Goal: Task Accomplishment & Management: Use online tool/utility

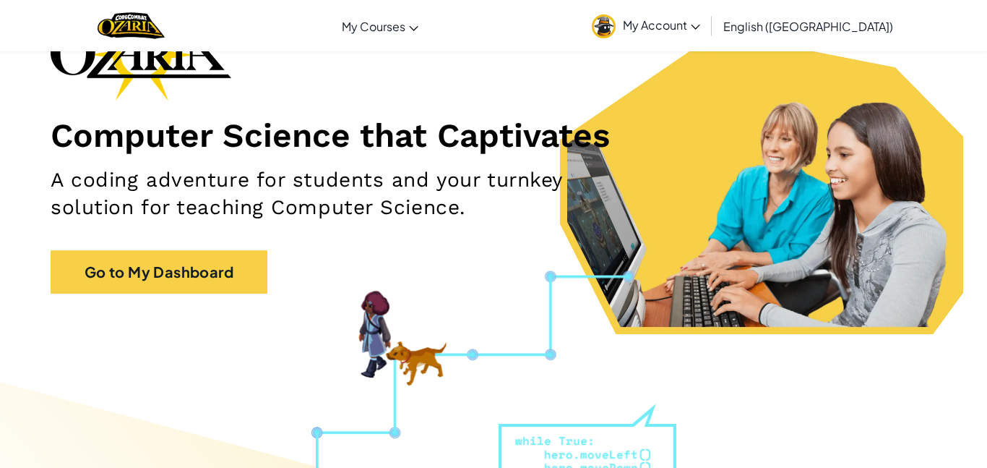
scroll to position [122, 0]
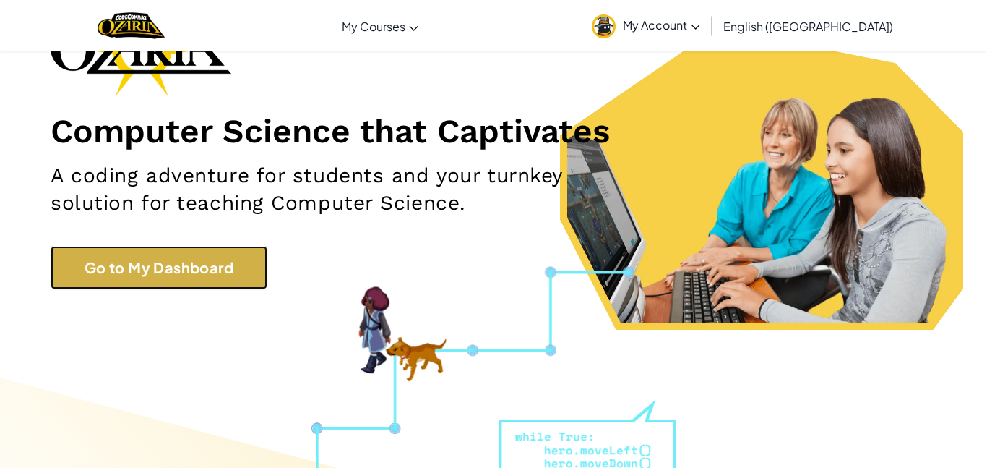
click at [141, 276] on link "Go to My Dashboard" at bounding box center [159, 267] width 217 height 43
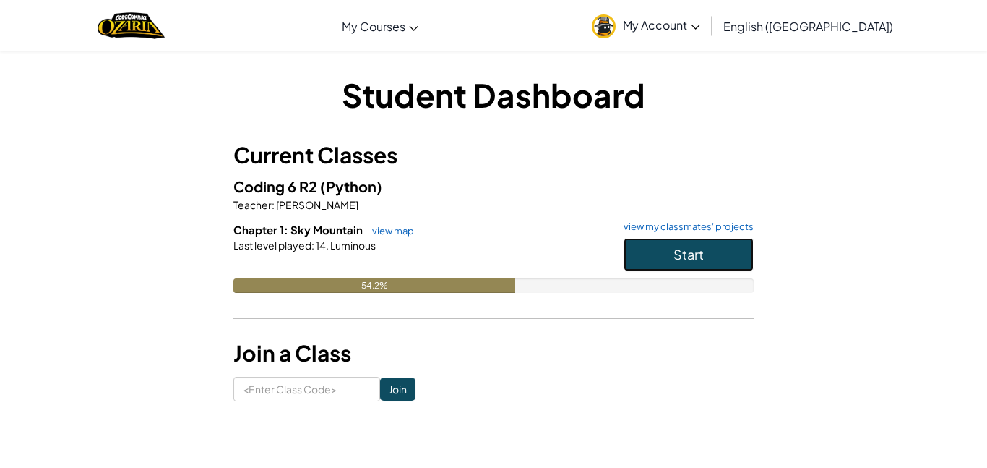
click at [687, 260] on span "Start" at bounding box center [688, 254] width 30 height 17
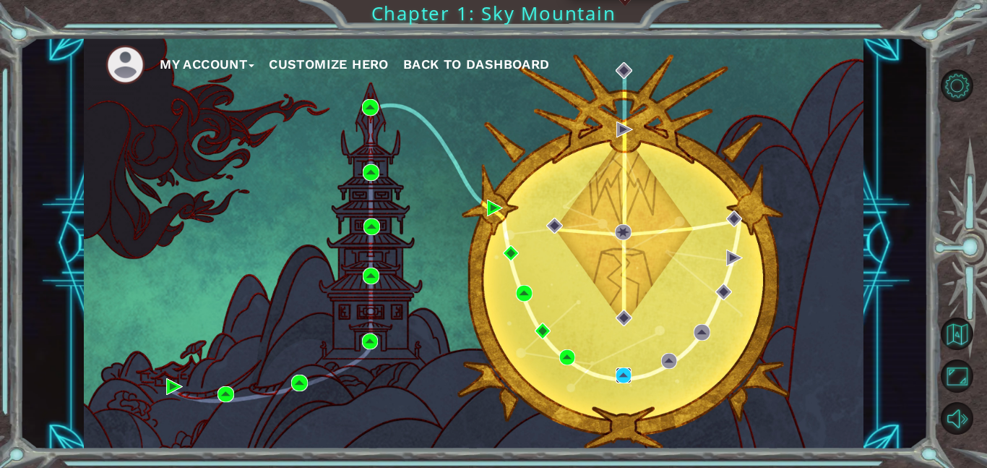
click at [627, 374] on img at bounding box center [624, 375] width 17 height 17
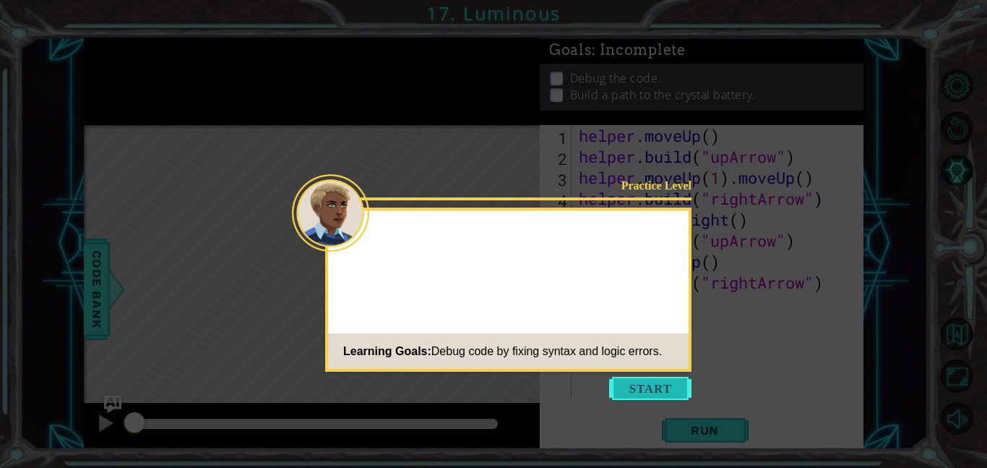
click at [666, 385] on button "Start" at bounding box center [650, 387] width 82 height 23
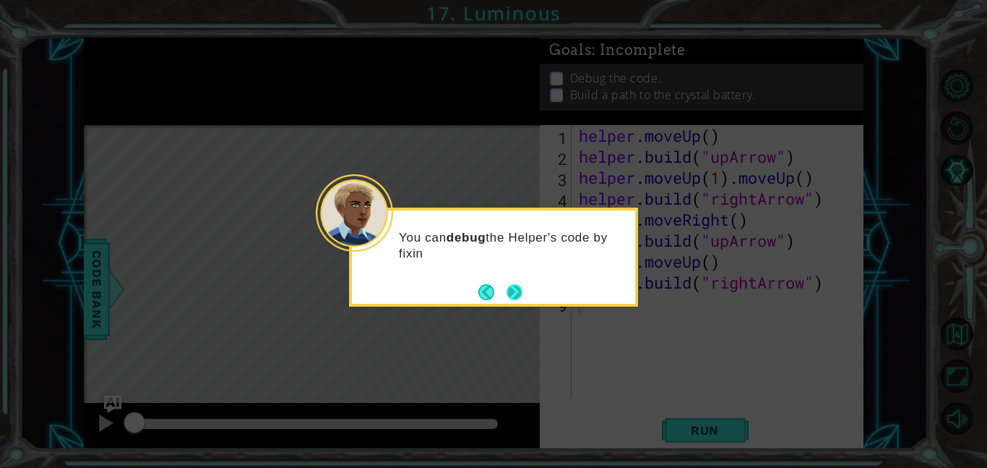
click at [512, 290] on button "Next" at bounding box center [514, 291] width 22 height 22
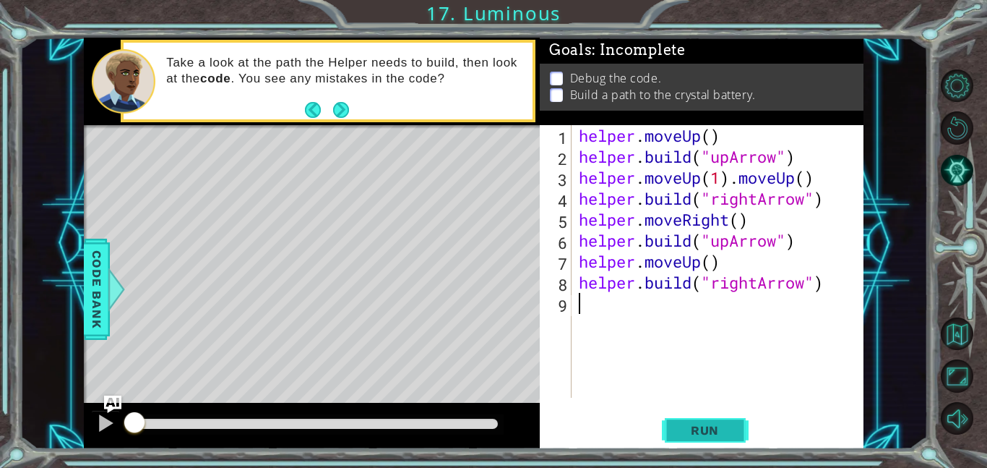
click at [727, 432] on span "Run" at bounding box center [704, 430] width 57 height 14
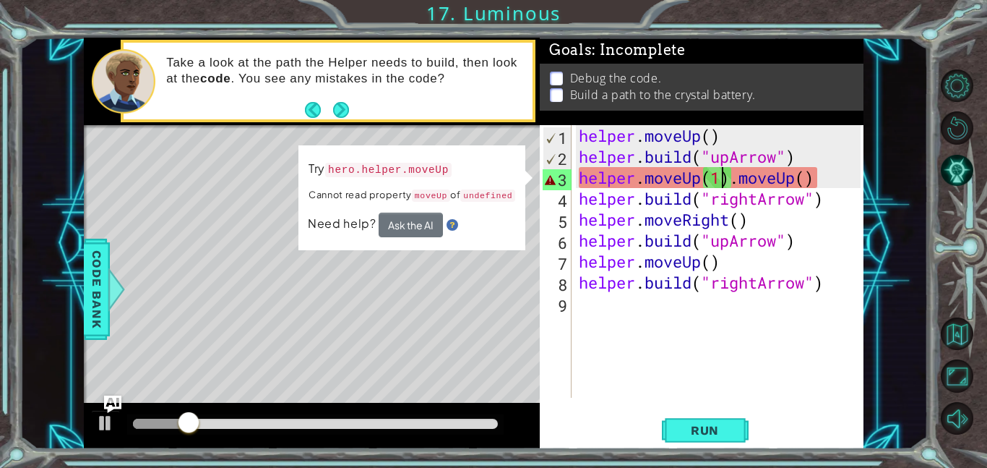
click at [721, 179] on div "helper . moveUp ( ) helper . build ( "upArrow" ) helper . moveUp ( 1 ) . moveUp…" at bounding box center [722, 282] width 292 height 314
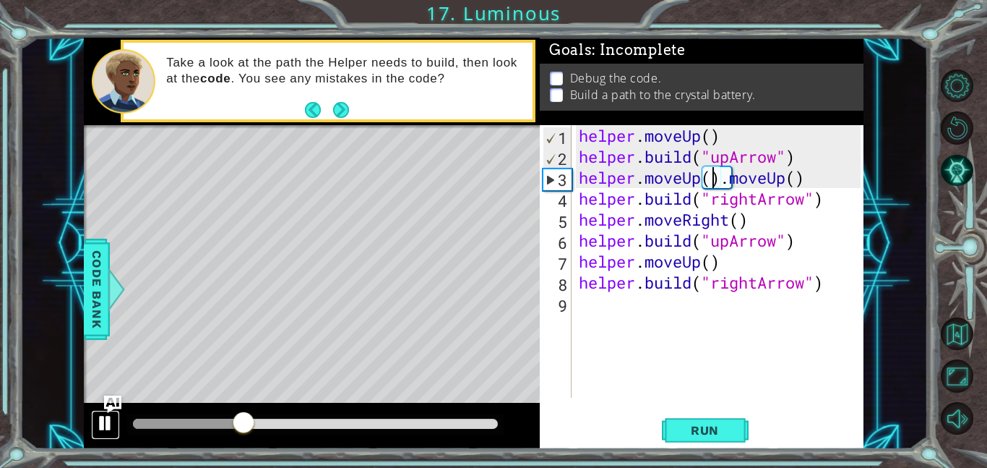
click at [104, 428] on div at bounding box center [105, 422] width 19 height 19
click at [788, 181] on div "helper . moveUp ( ) helper . build ( "upArrow" ) helper . moveUp ( ) . moveUp (…" at bounding box center [722, 282] width 292 height 314
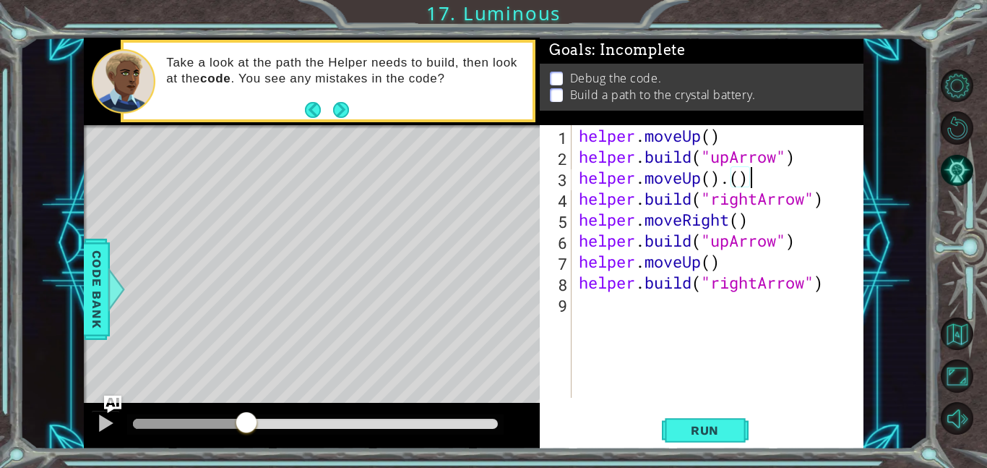
click at [761, 178] on div "helper . moveUp ( ) helper . build ( "upArrow" ) helper . moveUp ( ) . ( ) help…" at bounding box center [722, 282] width 292 height 314
type textarea "helper.moveUp()"
click at [685, 436] on span "Run" at bounding box center [704, 430] width 57 height 14
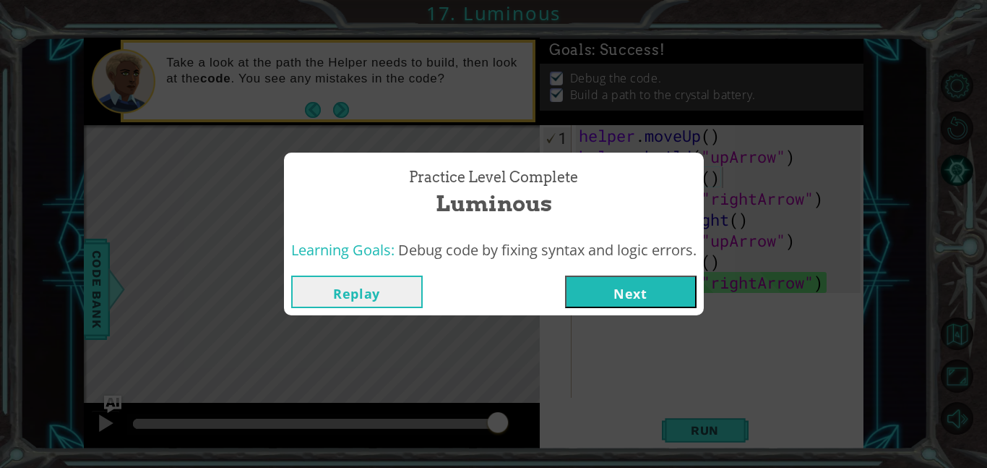
click at [623, 298] on button "Next" at bounding box center [631, 291] width 132 height 33
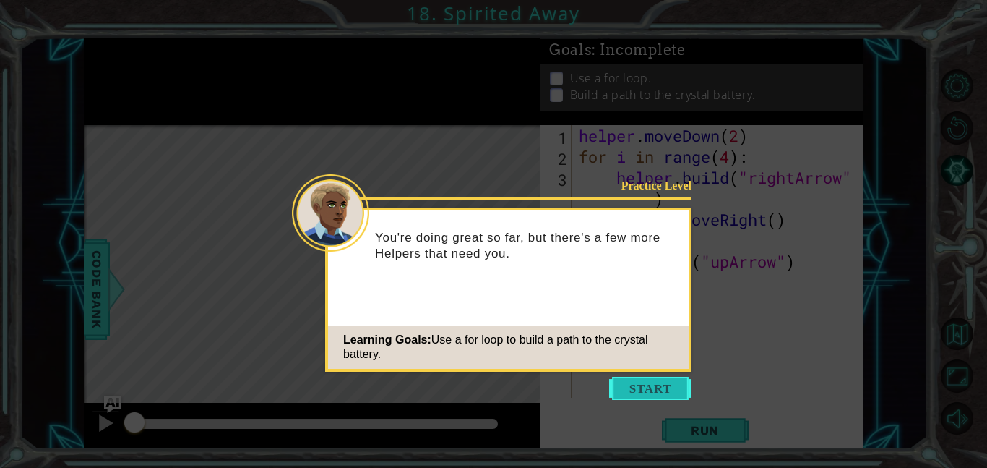
click at [648, 386] on button "Start" at bounding box center [650, 387] width 82 height 23
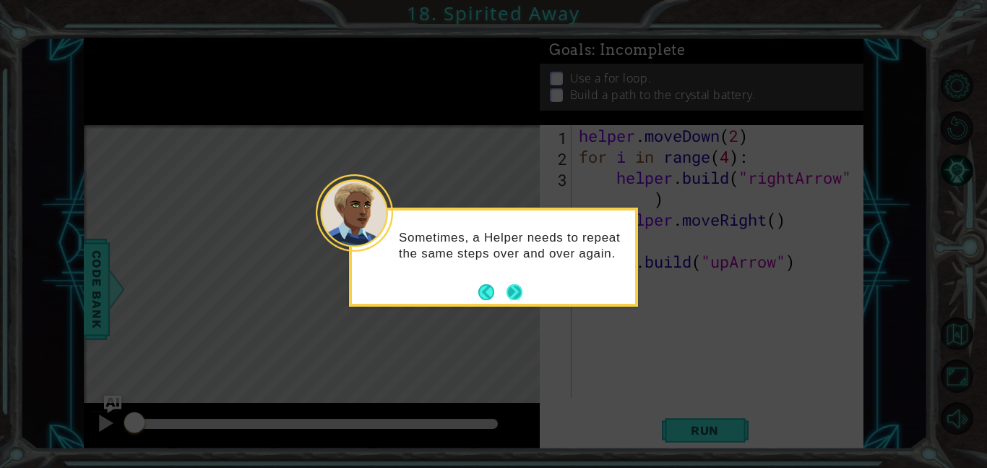
click at [522, 291] on button "Next" at bounding box center [515, 291] width 27 height 27
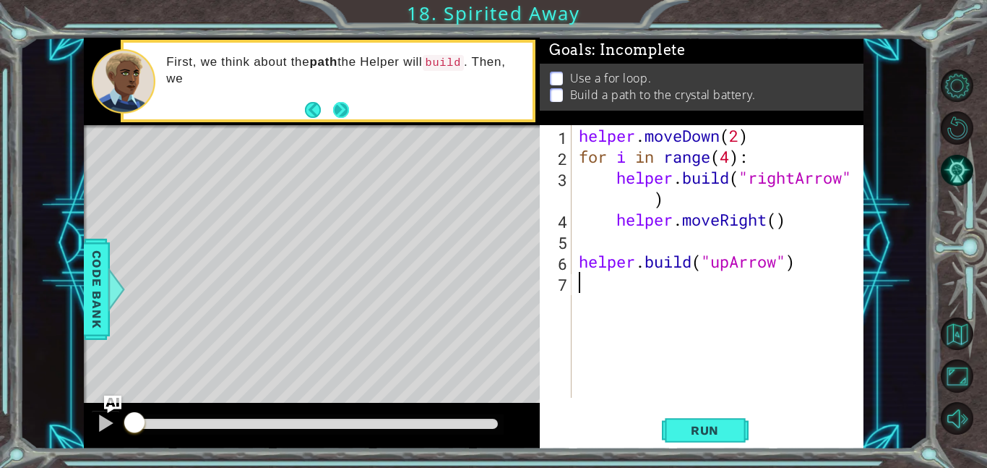
click at [343, 108] on button "Next" at bounding box center [340, 109] width 17 height 17
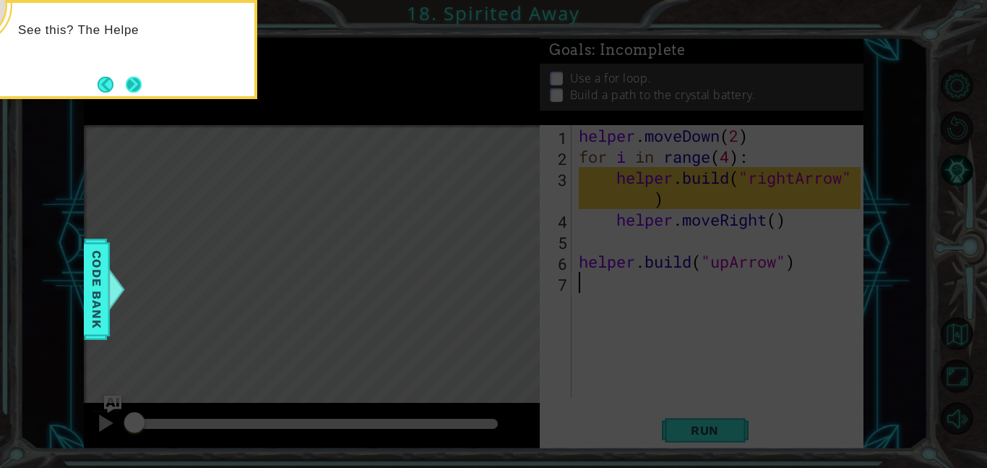
click at [142, 83] on button "Next" at bounding box center [133, 84] width 17 height 17
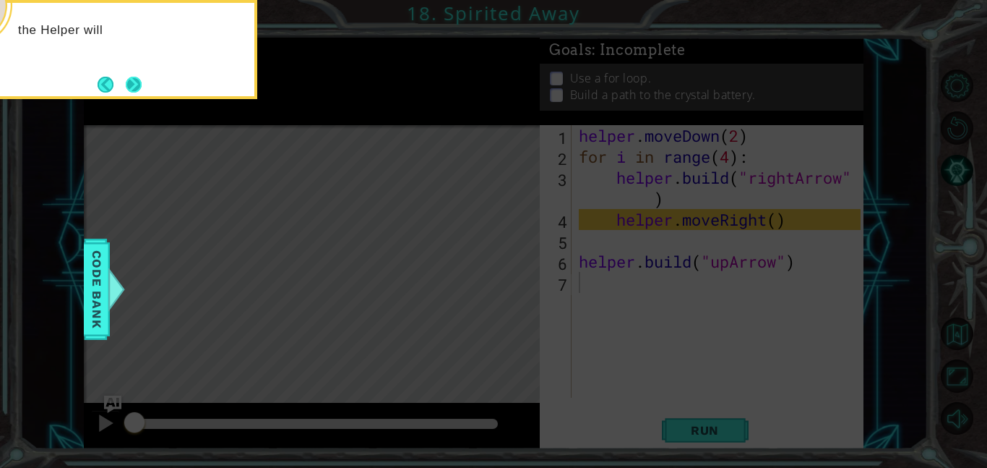
click at [140, 83] on button "Next" at bounding box center [133, 84] width 18 height 18
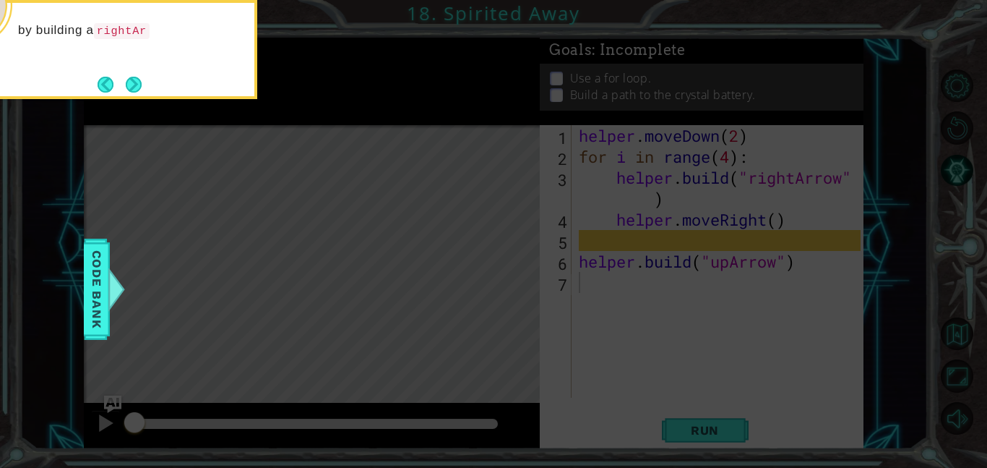
click at [140, 83] on button "Next" at bounding box center [133, 84] width 25 height 25
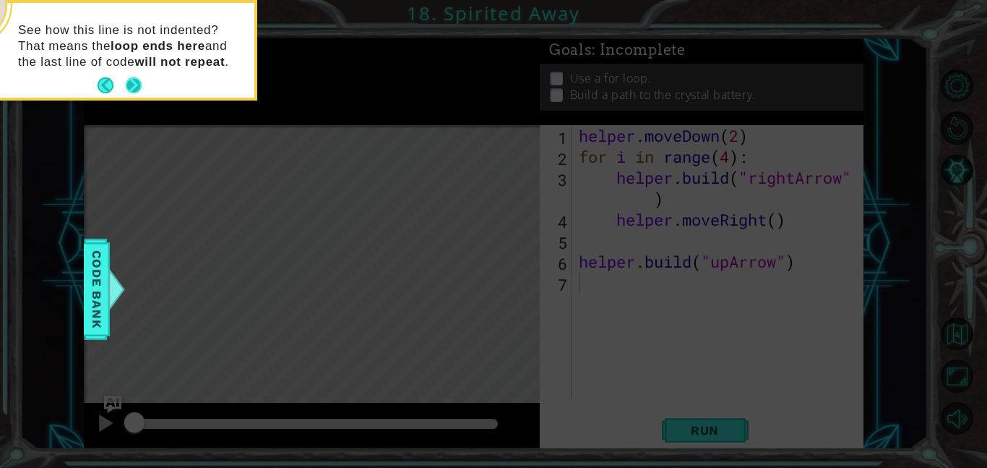
click at [132, 80] on button "Next" at bounding box center [134, 86] width 24 height 24
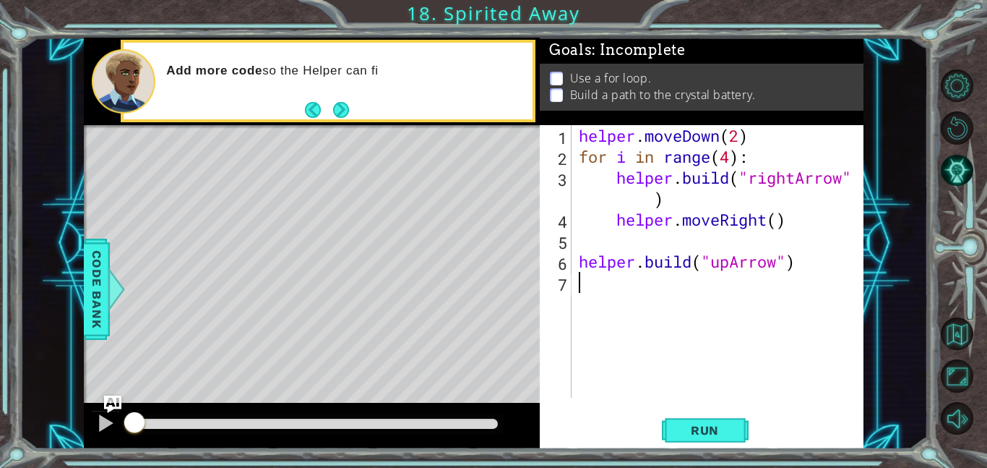
click at [351, 108] on button "Next" at bounding box center [341, 110] width 22 height 22
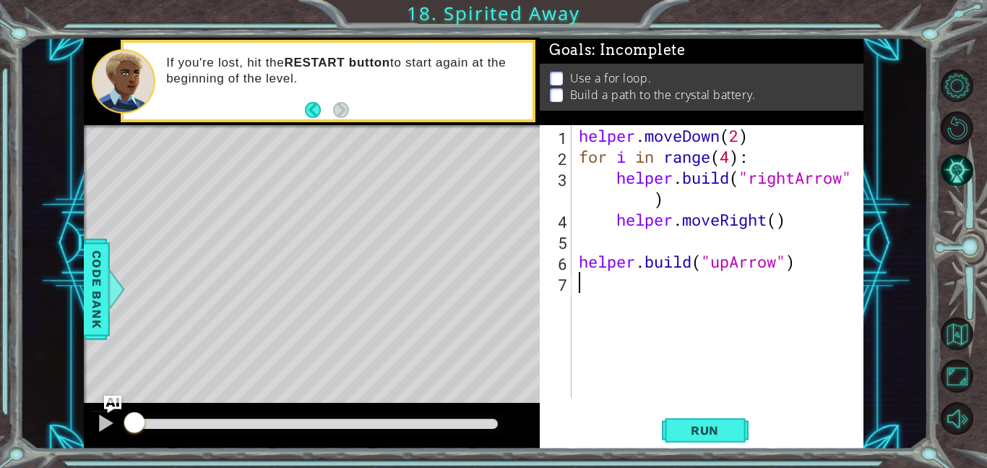
click at [634, 200] on div "helper . moveDown ( 2 ) for i in range ( 4 ) : helper . build ( "rightArrow" ) …" at bounding box center [722, 282] width 292 height 314
type textarea "[DOMAIN_NAME]("rightArrow")"
click at [850, 179] on div "helper . moveDown ( 2 ) for i in range ( 4 ) : helper . build ( "rightArrow" ) …" at bounding box center [722, 282] width 292 height 314
click at [855, 178] on div "helper . moveDown ( 2 ) for i in range ( 4 ) : helper . build ( "rightArrow" ) …" at bounding box center [722, 282] width 292 height 314
click at [855, 174] on div "helper . moveDown ( 2 ) for i in range ( 4 ) : helper . build ( "rightArrow" ) …" at bounding box center [722, 282] width 292 height 314
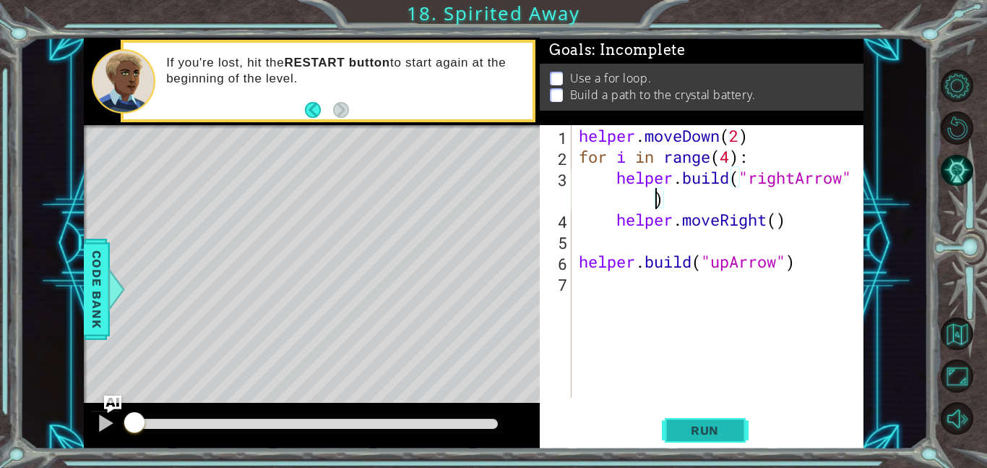
click at [703, 423] on span "Run" at bounding box center [704, 430] width 57 height 14
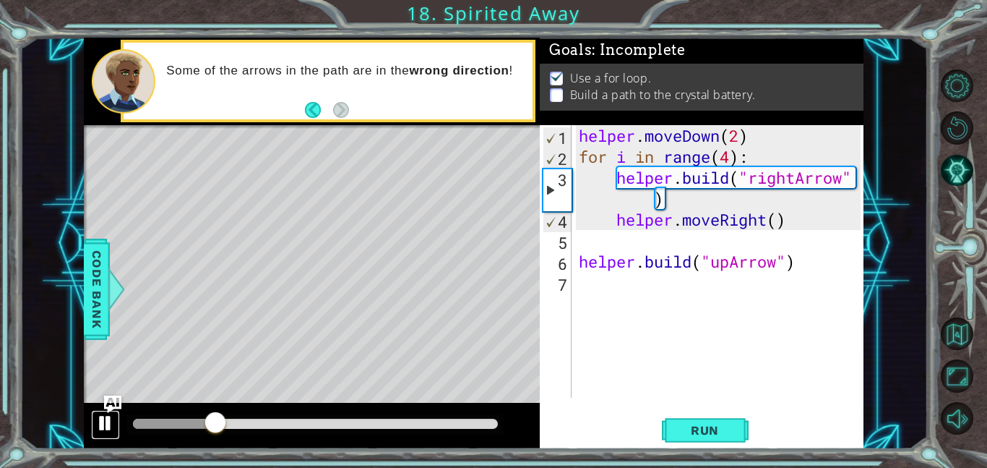
click at [108, 422] on div at bounding box center [105, 422] width 19 height 19
click at [603, 243] on div "helper . moveDown ( 2 ) for i in range ( 4 ) : helper . build ( "rightArrow" ) …" at bounding box center [722, 282] width 292 height 314
click at [96, 425] on div at bounding box center [105, 422] width 19 height 19
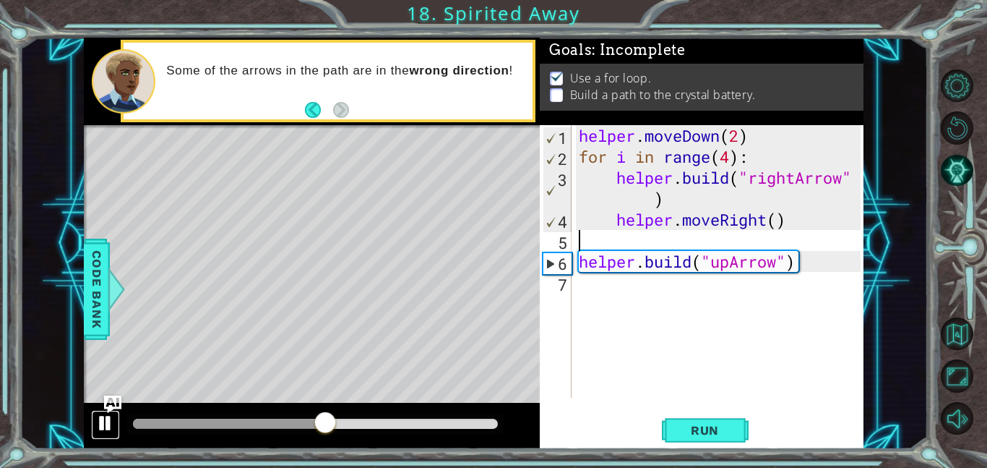
click at [108, 416] on div at bounding box center [105, 422] width 19 height 19
click at [797, 262] on div "helper . moveDown ( 2 ) for i in range ( 4 ) : helper . build ( "rightArrow" ) …" at bounding box center [722, 282] width 292 height 314
type textarea "[DOMAIN_NAME]("upArrow")"
click at [604, 244] on div "helper . moveDown ( 2 ) for i in range ( 4 ) : helper . build ( "rightArrow" ) …" at bounding box center [722, 282] width 292 height 314
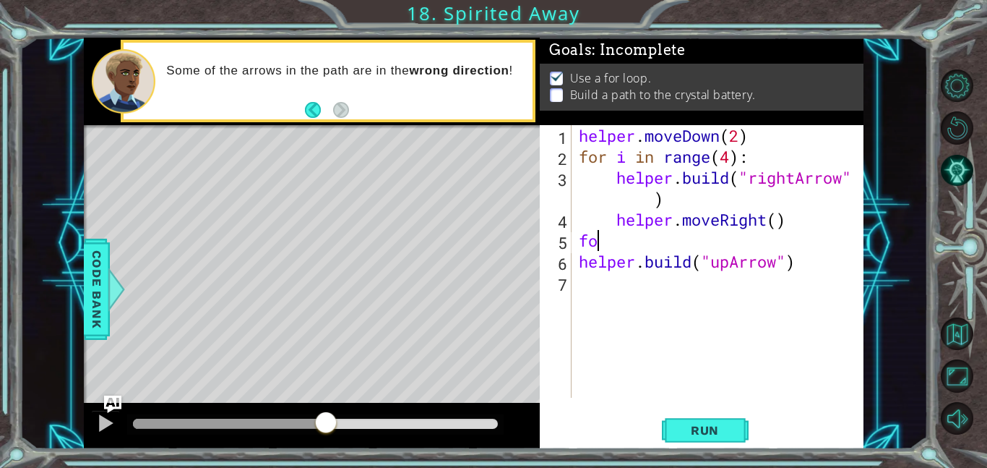
type textarea "f"
click at [617, 280] on div "helper . moveDown ( 2 ) for i in range ( 4 ) : helper . build ( "rightArrow" ) …" at bounding box center [722, 282] width 292 height 314
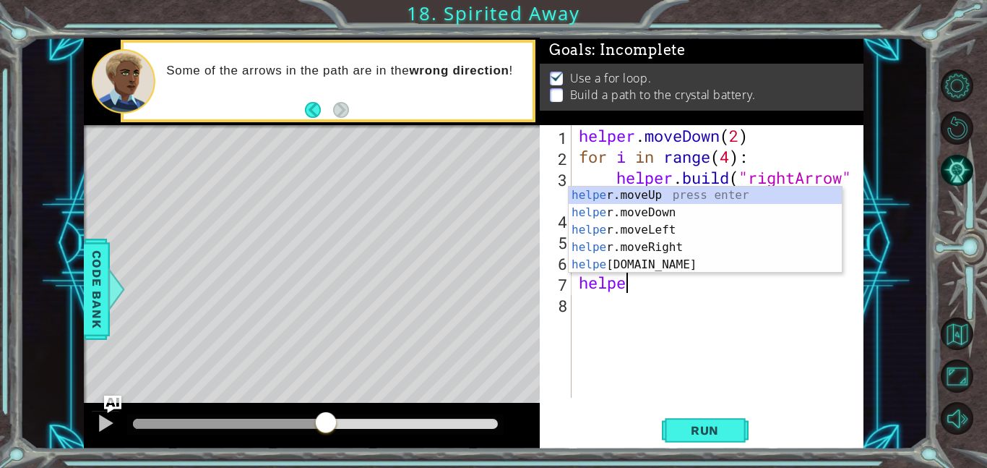
scroll to position [0, 1]
click at [645, 264] on div "helper .moveUp press enter helper .moveDown press enter helper .moveLeft press …" at bounding box center [705, 246] width 273 height 121
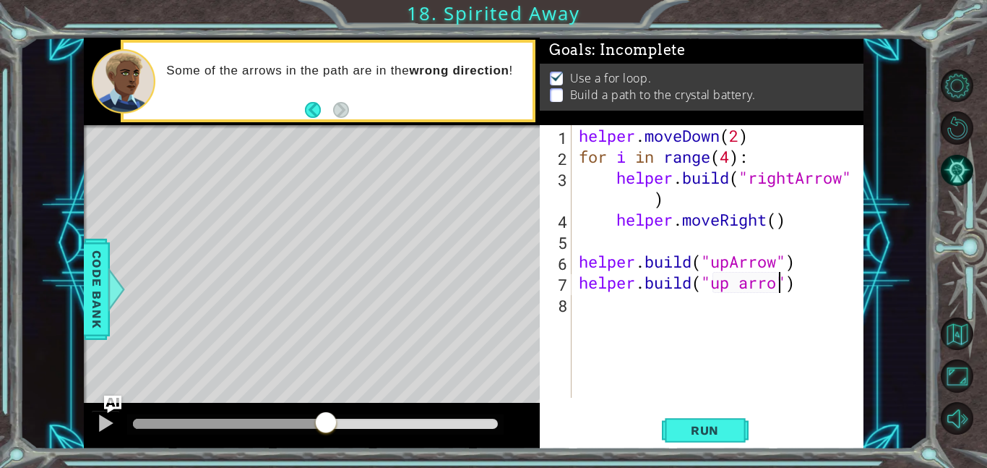
scroll to position [0, 9]
click at [706, 437] on button "Run" at bounding box center [705, 429] width 87 height 33
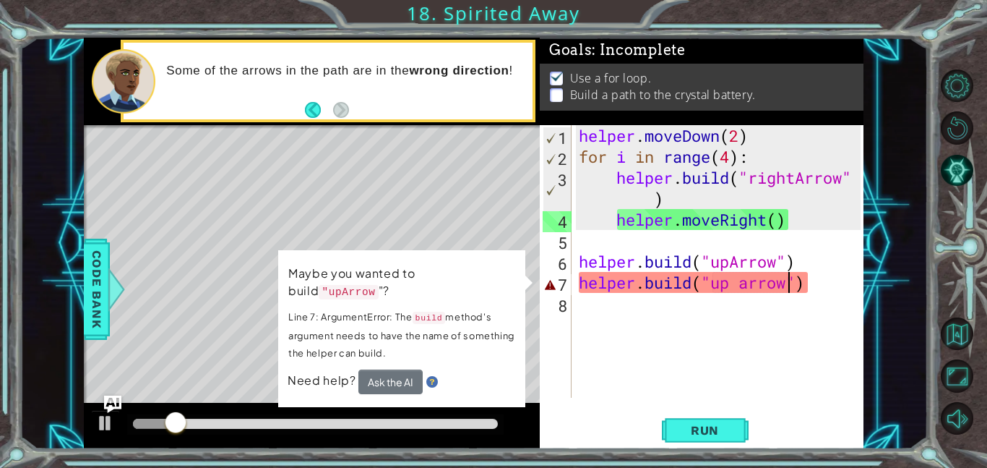
click at [746, 286] on div "helper . moveDown ( 2 ) for i in range ( 4 ) : helper . build ( "rightArrow" ) …" at bounding box center [722, 282] width 292 height 314
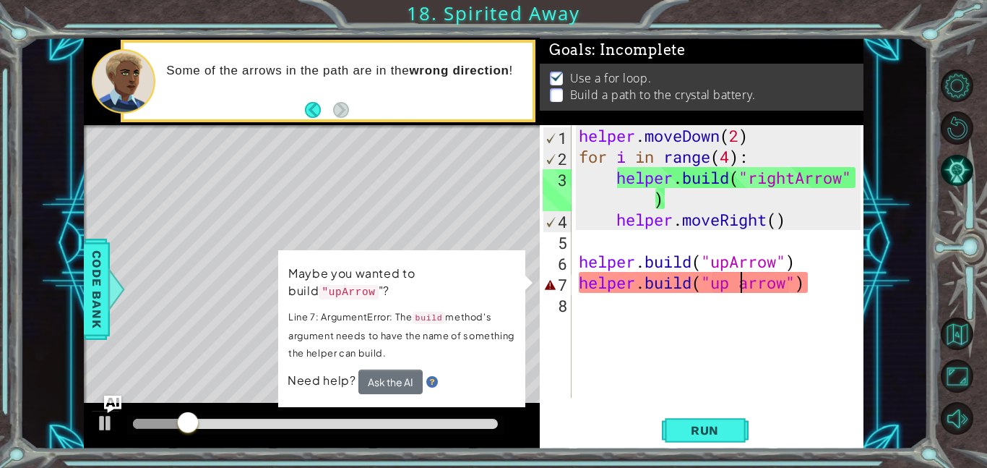
click at [743, 285] on div "helper . moveDown ( 2 ) for i in range ( 4 ) : helper . build ( "rightArrow" ) …" at bounding box center [722, 282] width 292 height 314
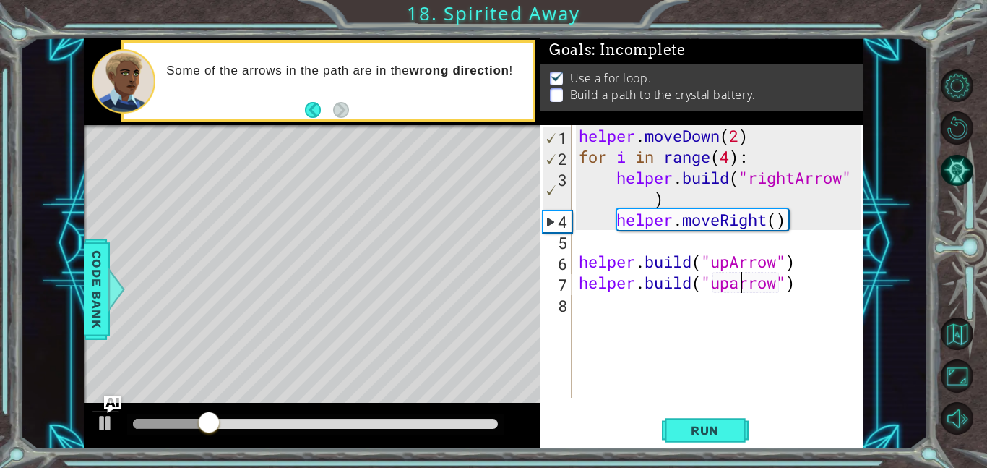
scroll to position [0, 9]
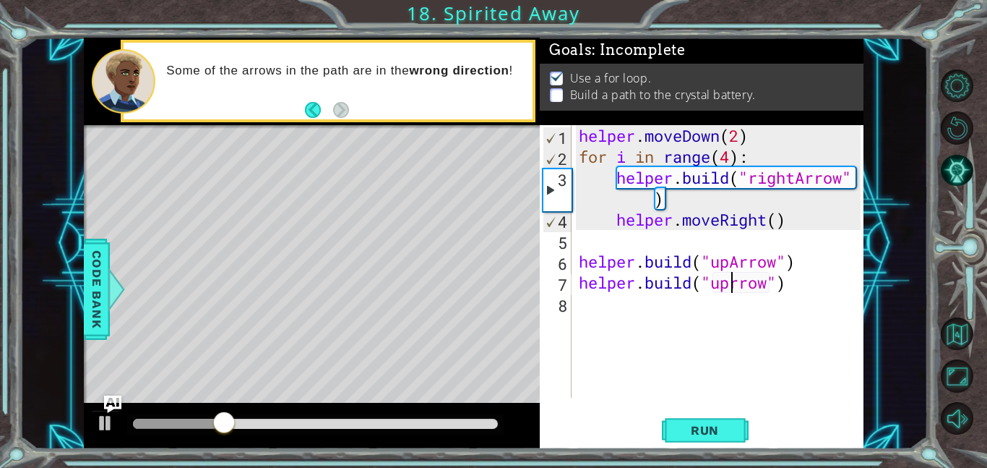
type textarea "[DOMAIN_NAME]("upArrow")"
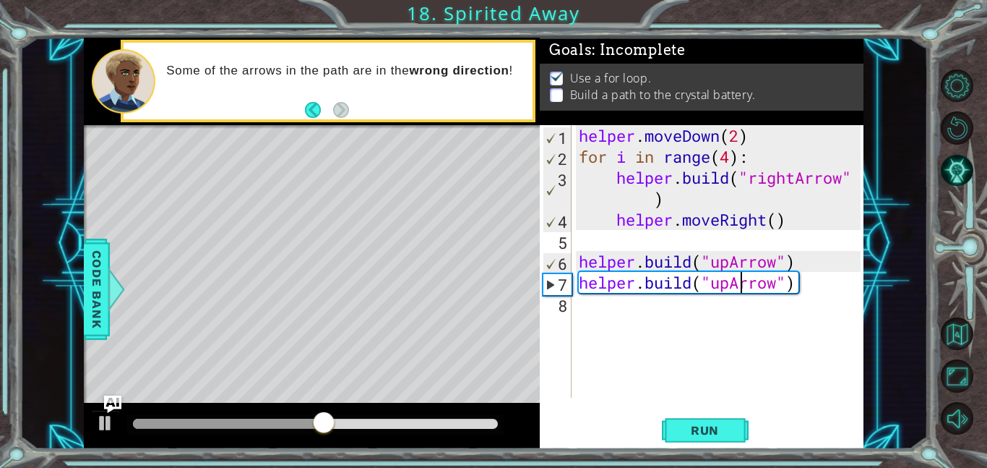
click at [804, 259] on div "helper . moveDown ( 2 ) for i in range ( 4 ) : helper . build ( "rightArrow" ) …" at bounding box center [722, 282] width 292 height 314
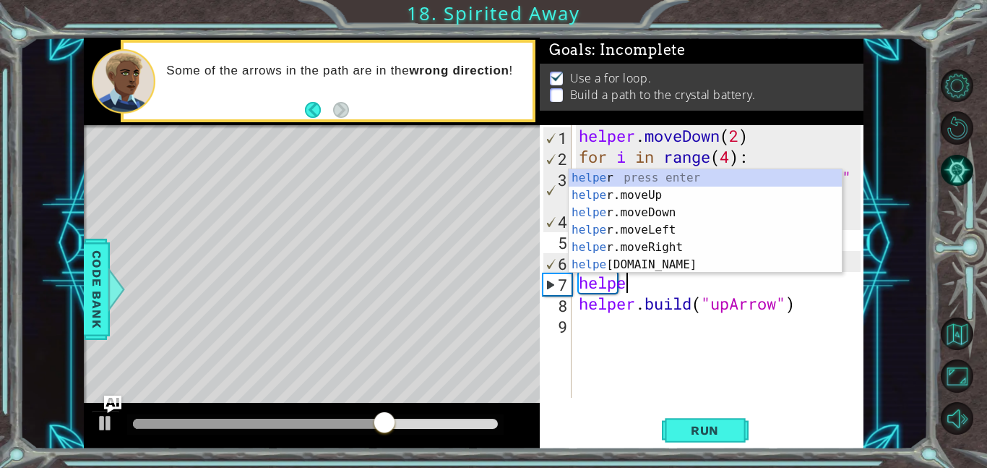
scroll to position [0, 1]
click at [673, 191] on div "helper press enter helper .moveUp press enter helper .moveDown press enter help…" at bounding box center [705, 238] width 273 height 139
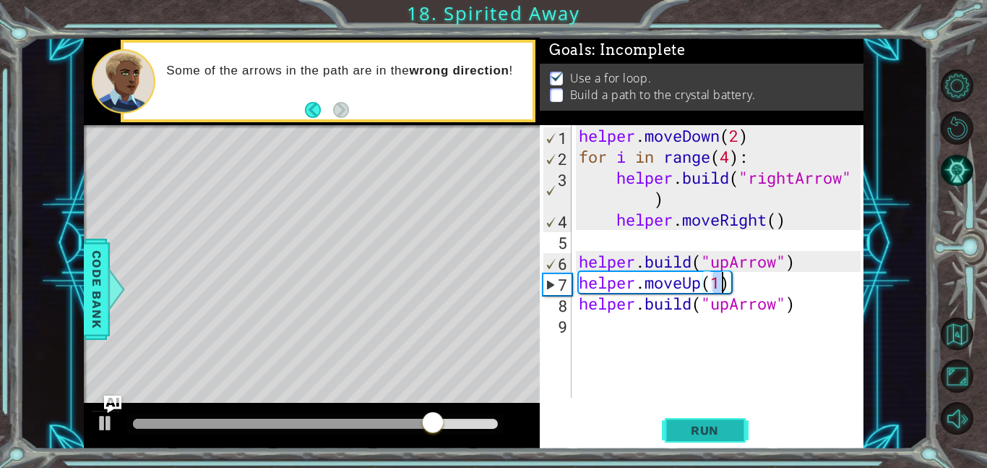
type textarea "helper.moveUp(1)"
click at [718, 434] on span "Run" at bounding box center [704, 430] width 57 height 14
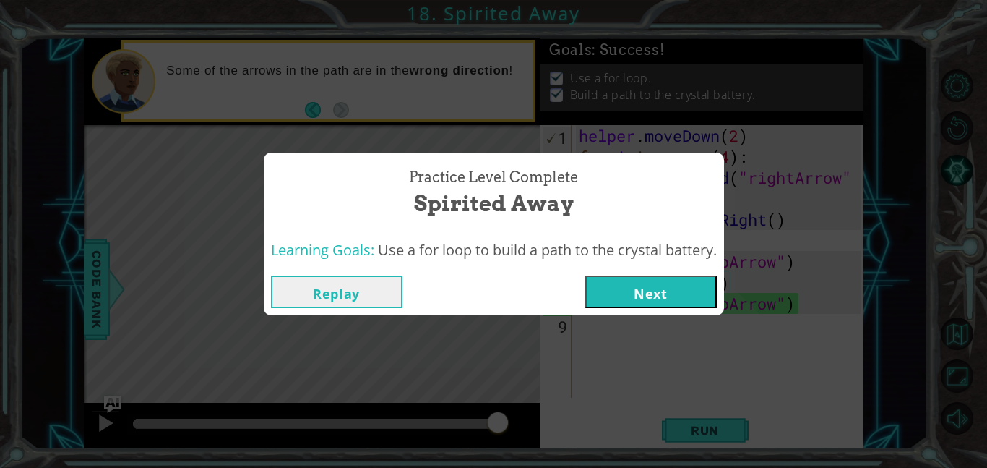
click at [634, 283] on button "Next" at bounding box center [651, 291] width 132 height 33
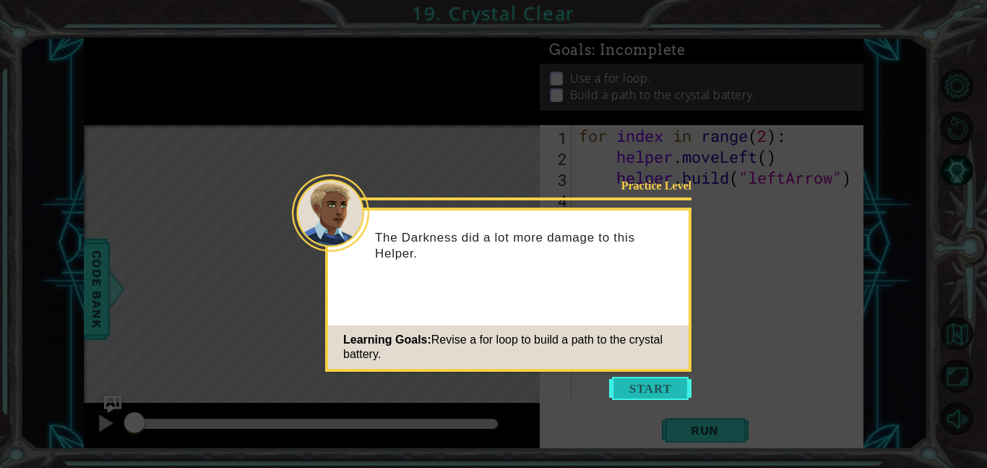
click at [653, 388] on button "Start" at bounding box center [650, 387] width 82 height 23
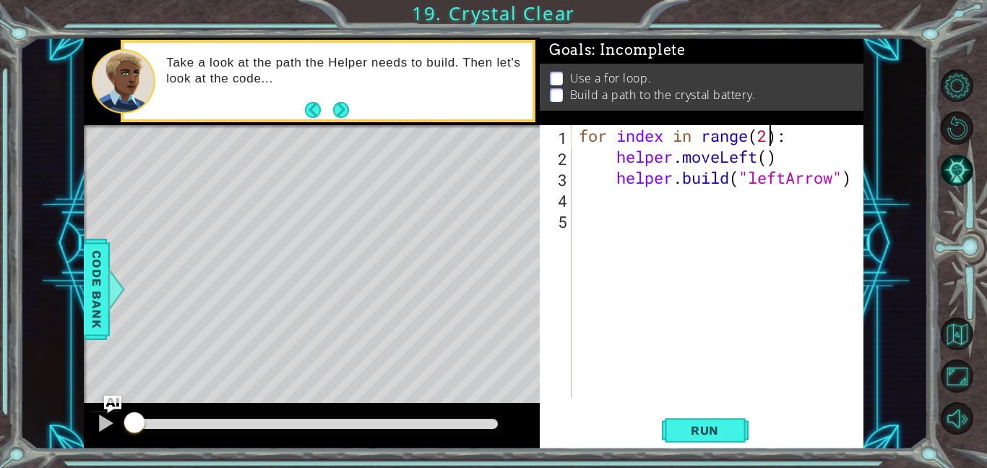
click at [770, 137] on div "for index in range ( 2 ) : helper . moveLeft ( ) helper . build ( "leftArrow" )" at bounding box center [722, 282] width 292 height 314
type textarea "for index in range(4):"
click at [705, 429] on span "Run" at bounding box center [704, 430] width 57 height 14
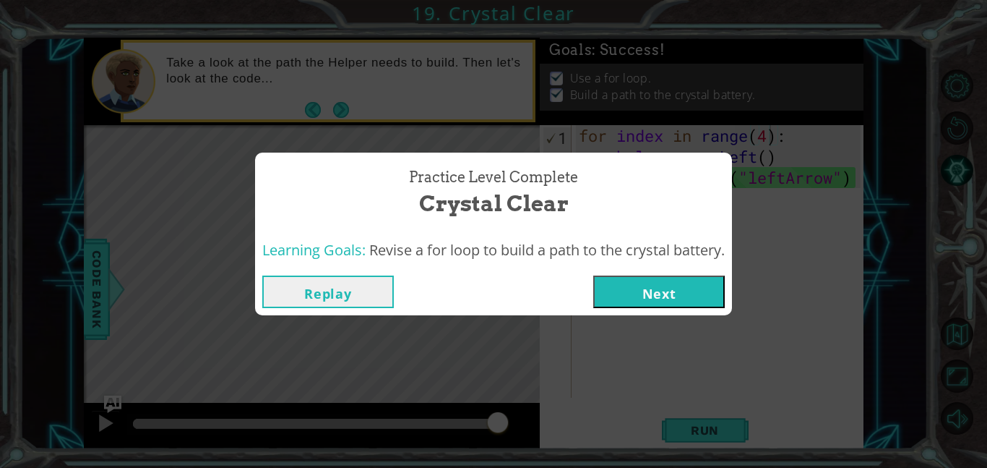
click at [684, 282] on button "Next" at bounding box center [659, 291] width 132 height 33
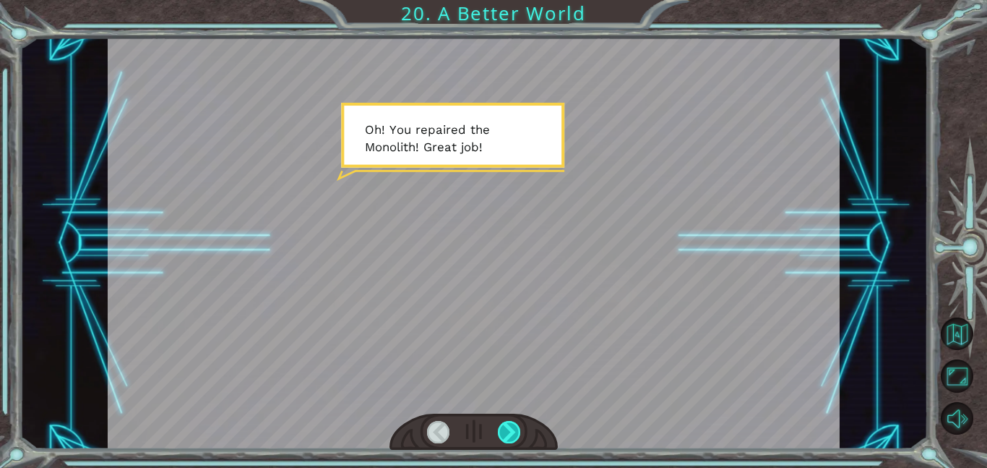
click at [510, 428] on div at bounding box center [509, 432] width 23 height 22
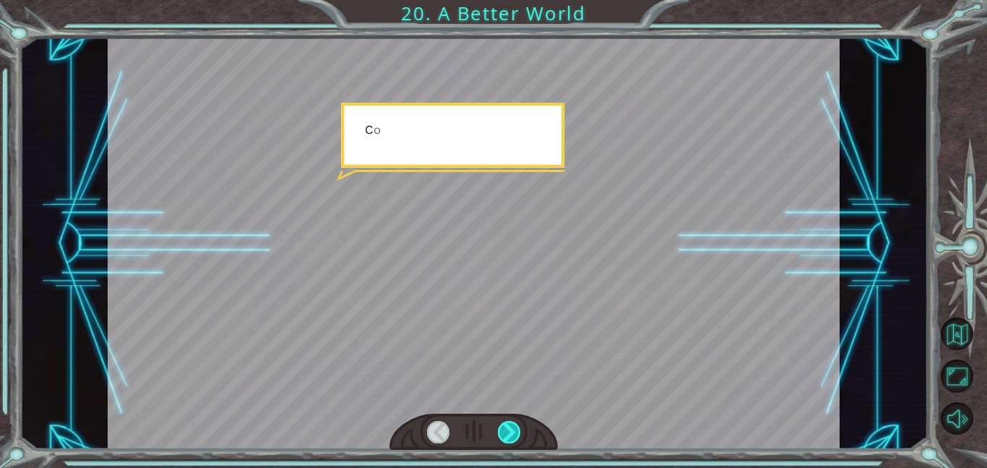
click at [510, 428] on div at bounding box center [509, 432] width 23 height 22
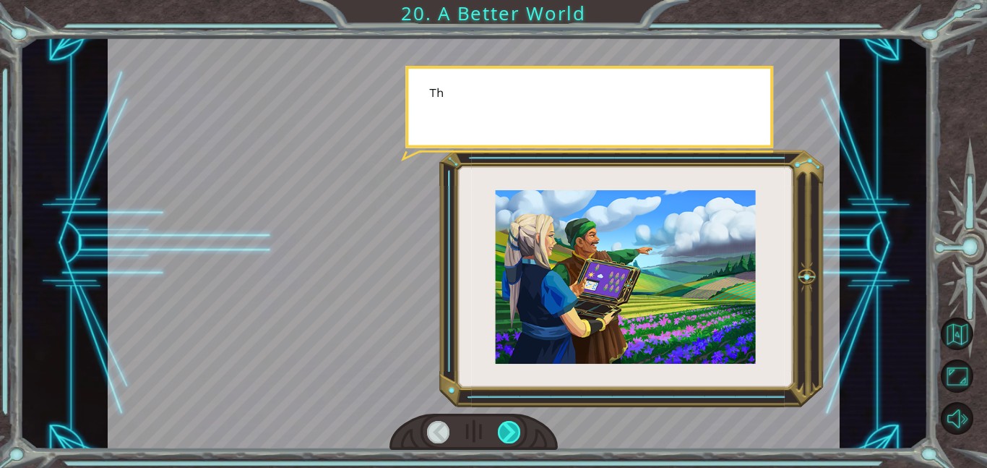
click at [510, 428] on div at bounding box center [509, 432] width 23 height 22
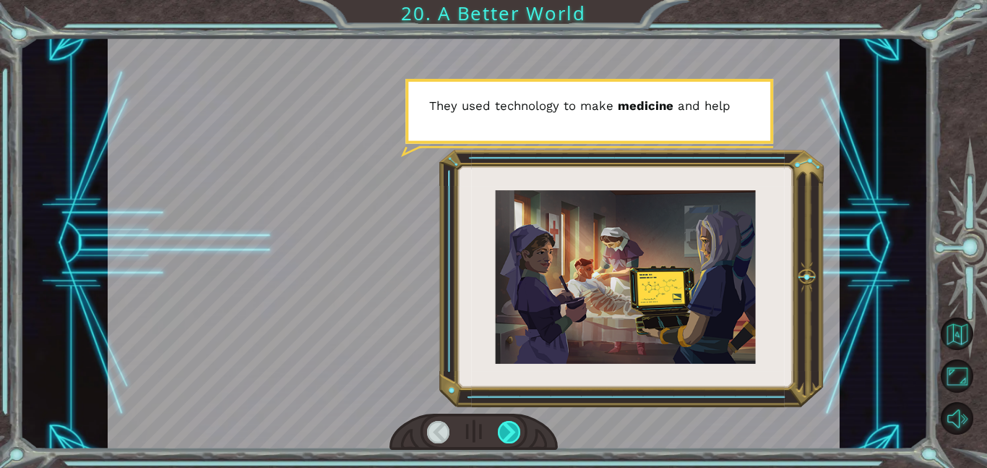
click at [510, 428] on div at bounding box center [509, 432] width 23 height 22
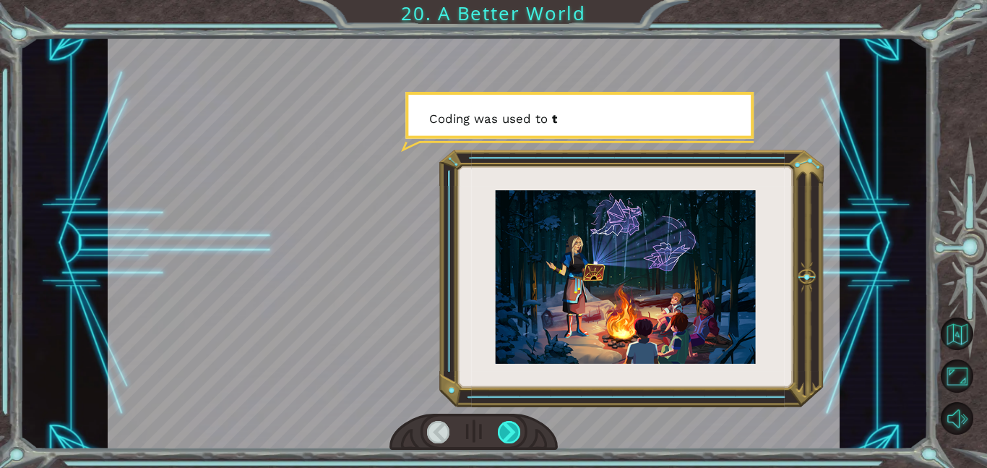
click at [510, 428] on div at bounding box center [509, 432] width 23 height 22
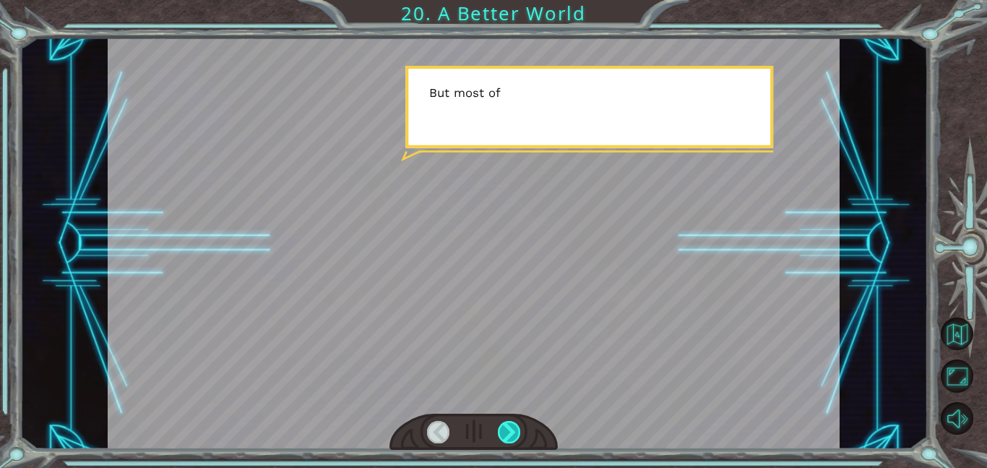
click at [510, 428] on div at bounding box center [509, 432] width 23 height 22
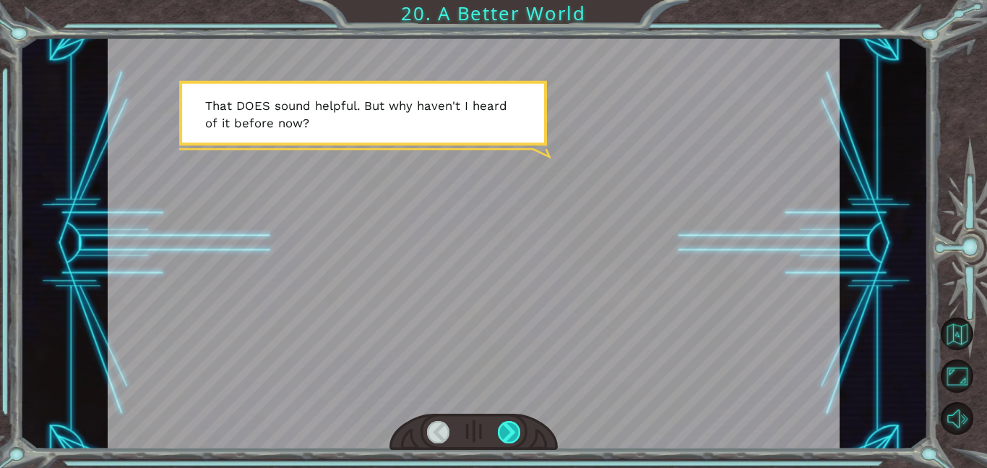
click at [510, 428] on div at bounding box center [509, 432] width 23 height 22
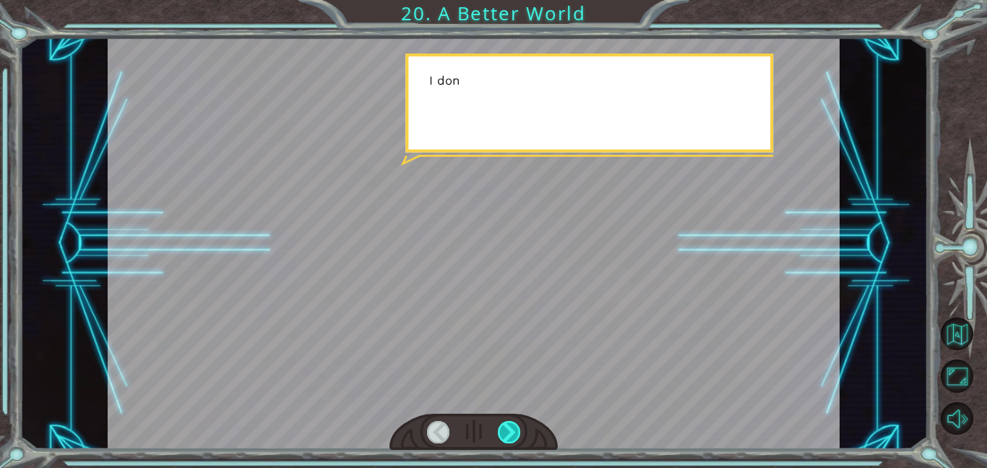
click at [510, 428] on div at bounding box center [509, 432] width 23 height 22
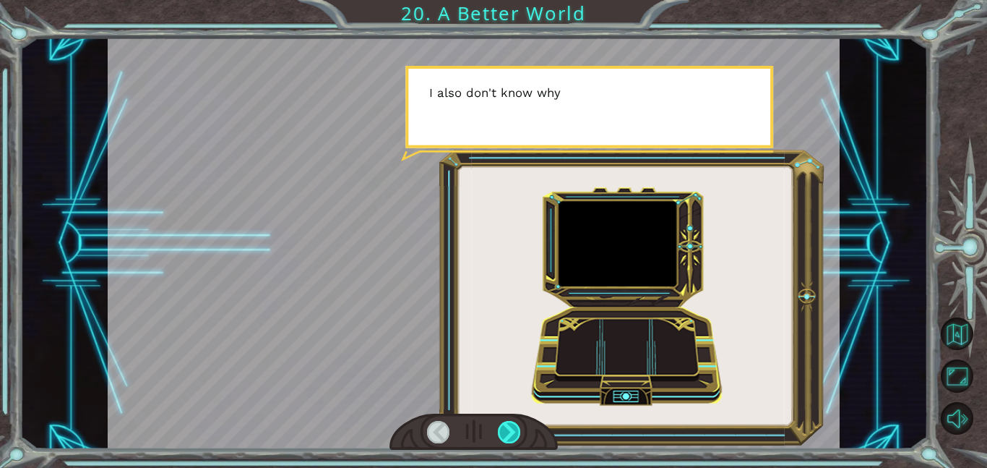
click at [509, 428] on div at bounding box center [509, 432] width 23 height 22
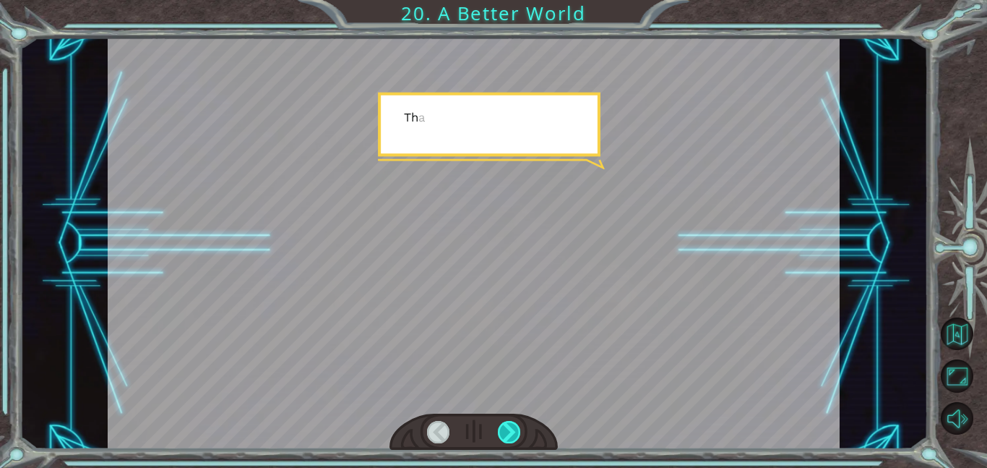
click at [509, 428] on div at bounding box center [509, 432] width 23 height 22
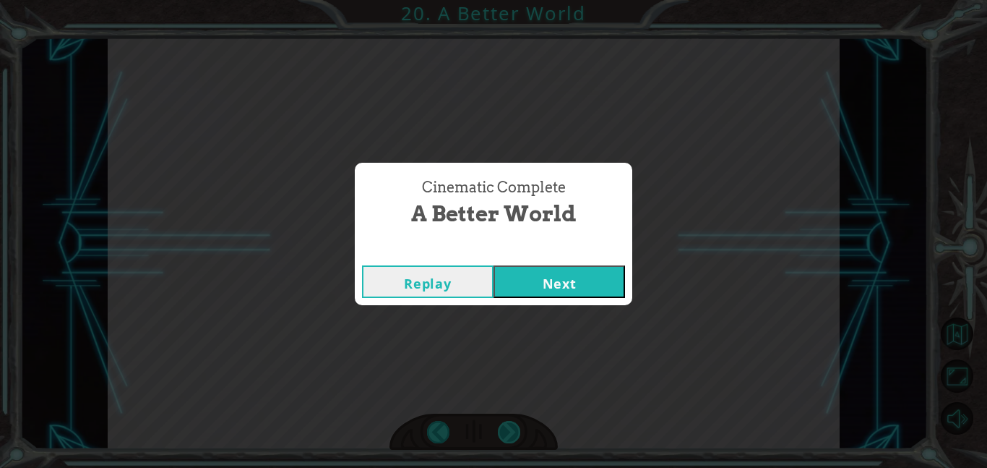
click at [509, 428] on div "Cinematic Complete A Better World Replay Next" at bounding box center [493, 234] width 987 height 468
click at [541, 275] on button "Next" at bounding box center [560, 281] width 132 height 33
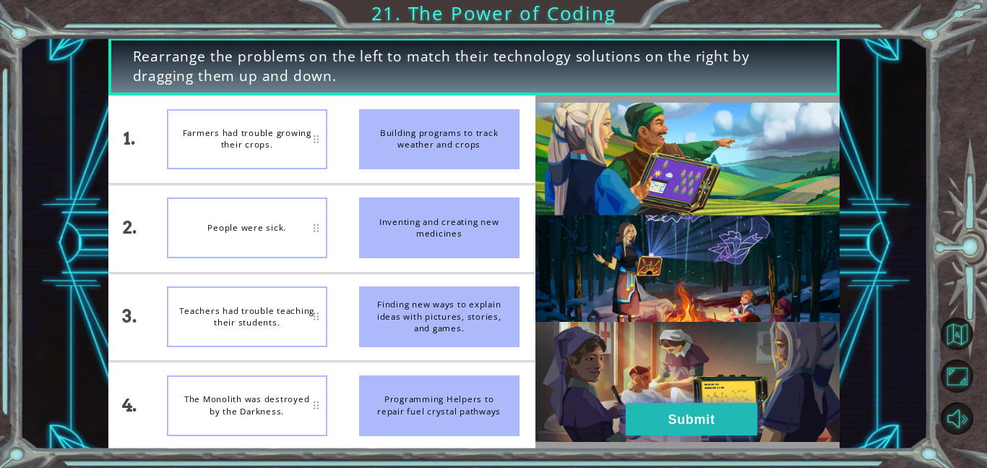
click at [659, 423] on button "Submit" at bounding box center [692, 419] width 132 height 33
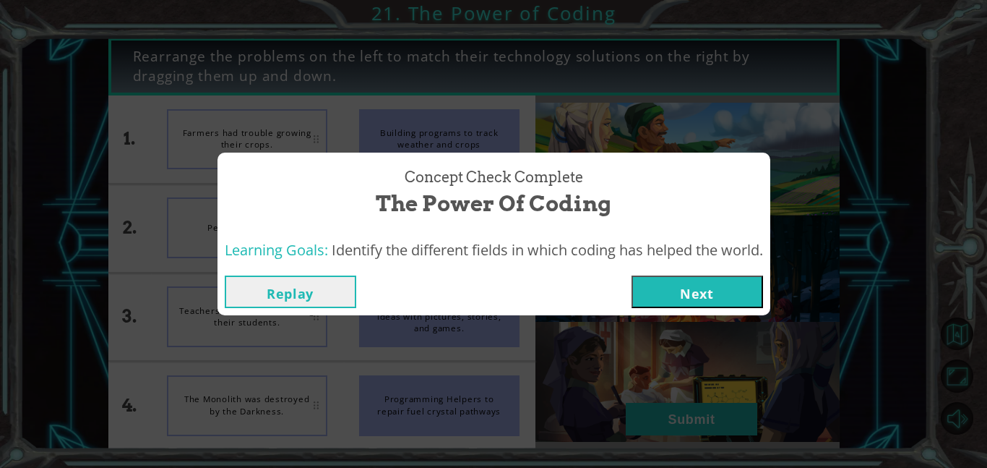
click at [680, 296] on button "Next" at bounding box center [698, 291] width 132 height 33
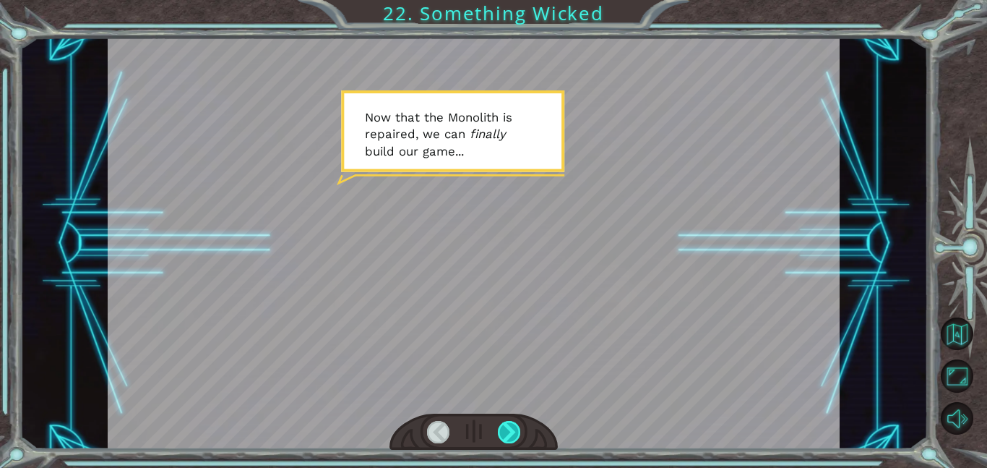
click at [501, 428] on div at bounding box center [509, 432] width 23 height 22
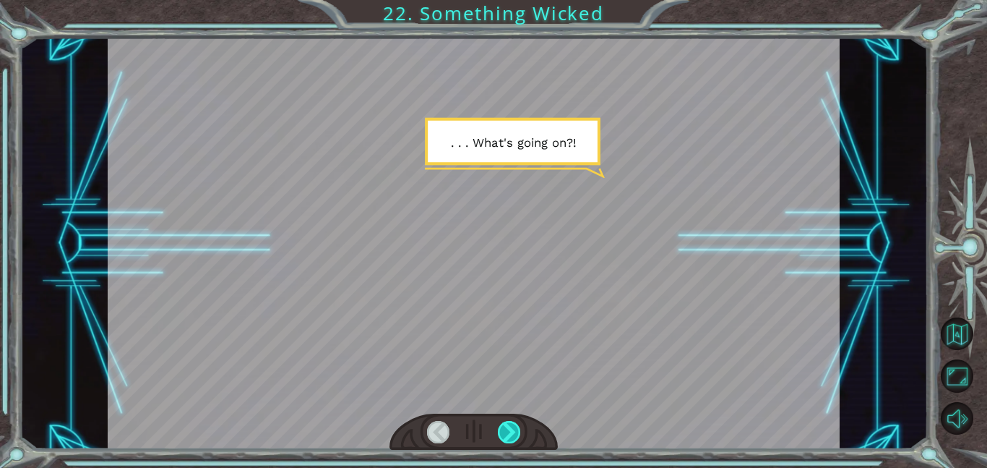
click at [501, 428] on div at bounding box center [509, 432] width 23 height 22
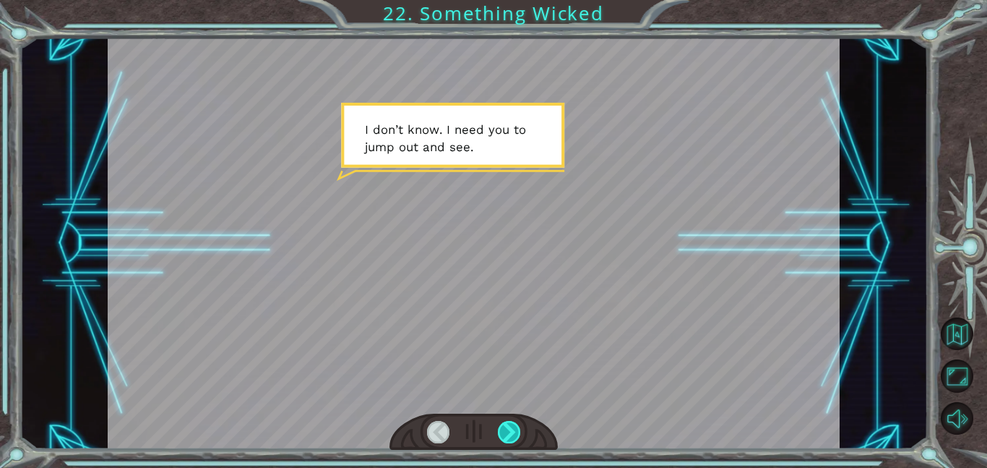
click at [508, 434] on div at bounding box center [509, 432] width 23 height 22
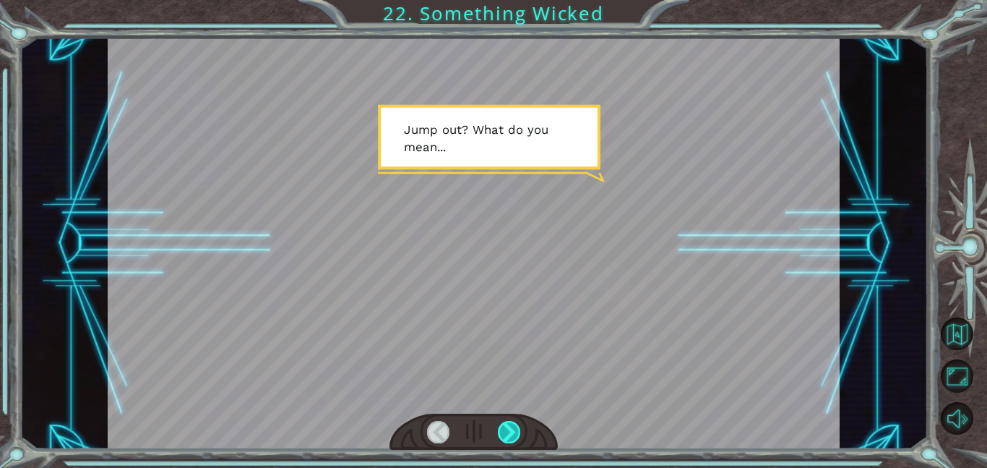
click at [508, 434] on div at bounding box center [509, 432] width 23 height 22
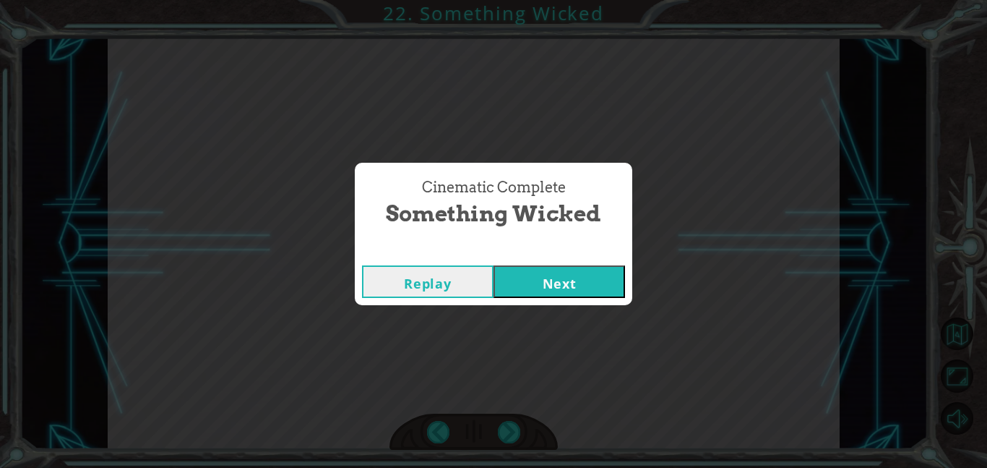
click at [590, 277] on button "Next" at bounding box center [560, 281] width 132 height 33
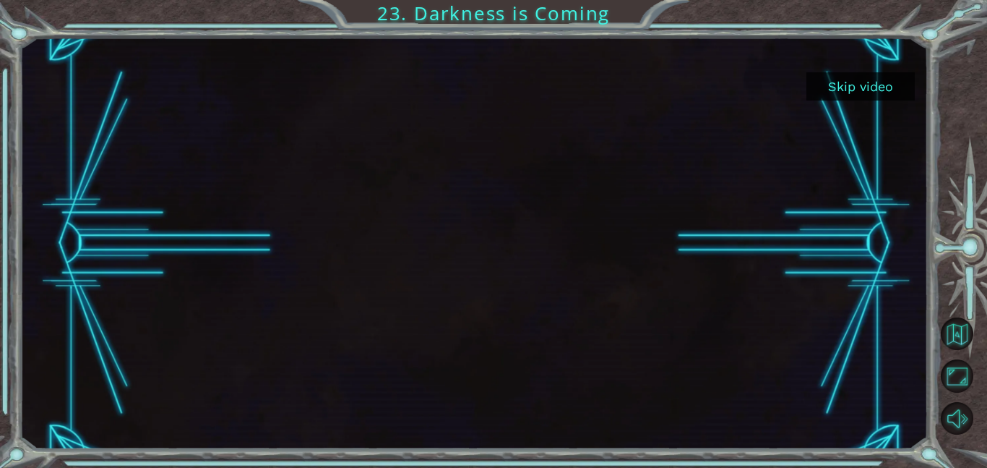
click at [862, 85] on button "Skip video" at bounding box center [860, 86] width 108 height 28
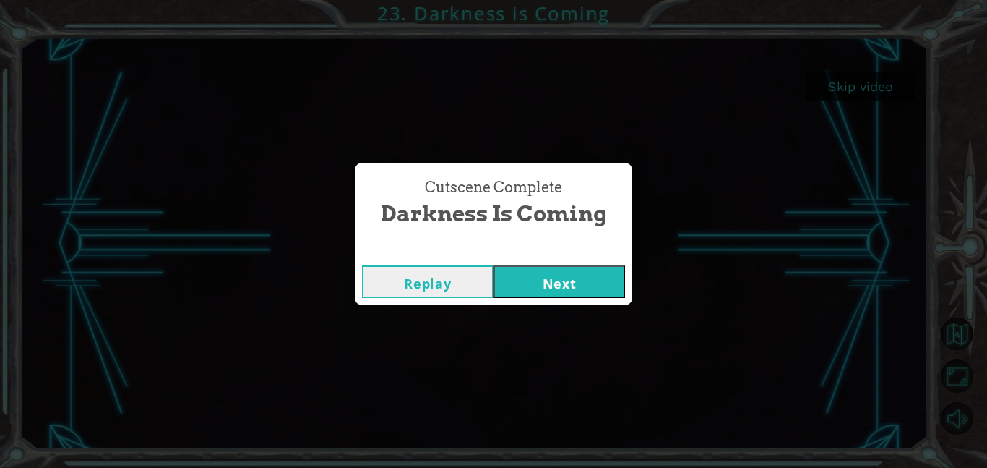
click at [562, 280] on button "Next" at bounding box center [560, 281] width 132 height 33
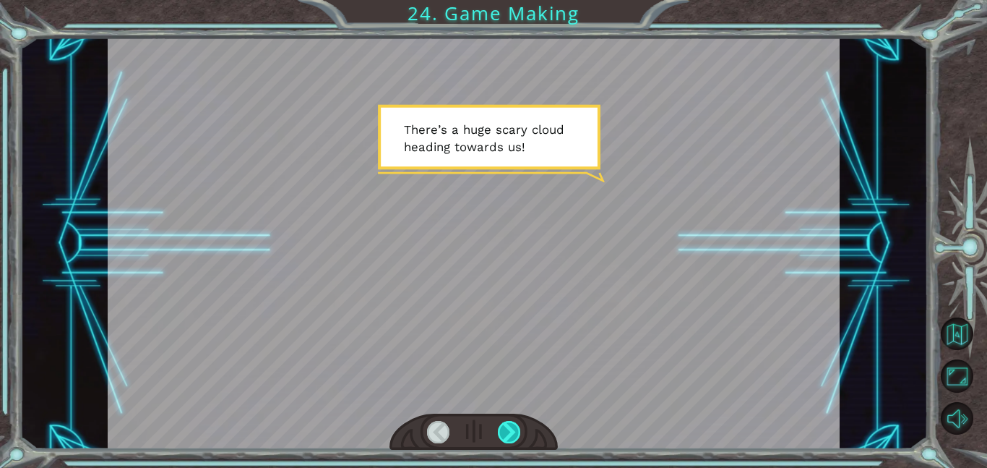
click at [504, 429] on div at bounding box center [509, 432] width 23 height 22
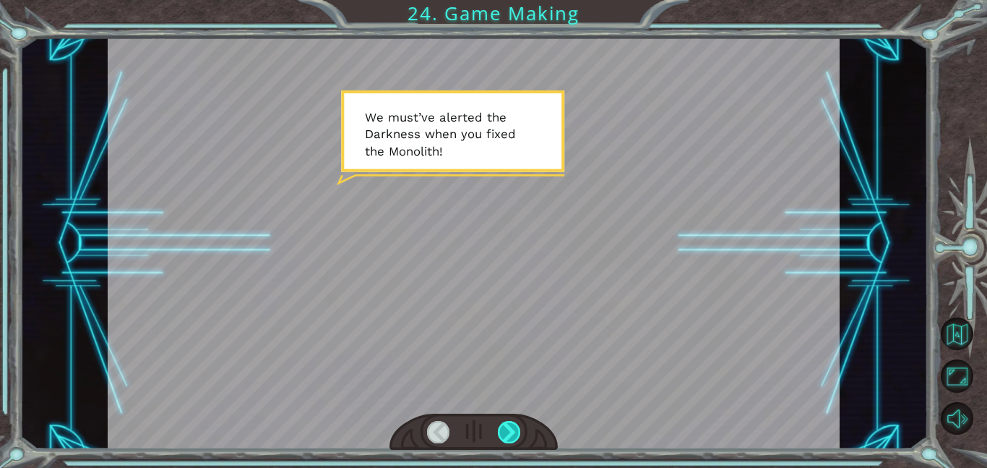
click at [504, 429] on div at bounding box center [509, 432] width 23 height 22
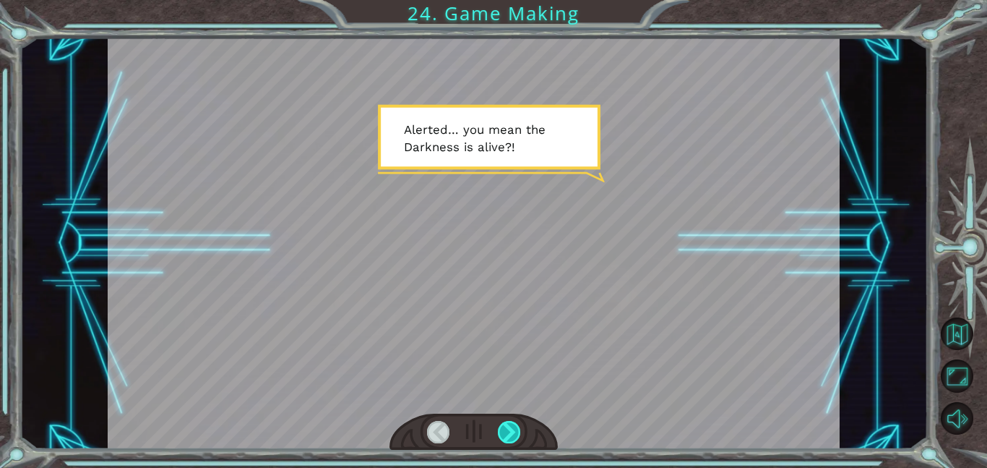
click at [504, 429] on div at bounding box center [509, 432] width 23 height 22
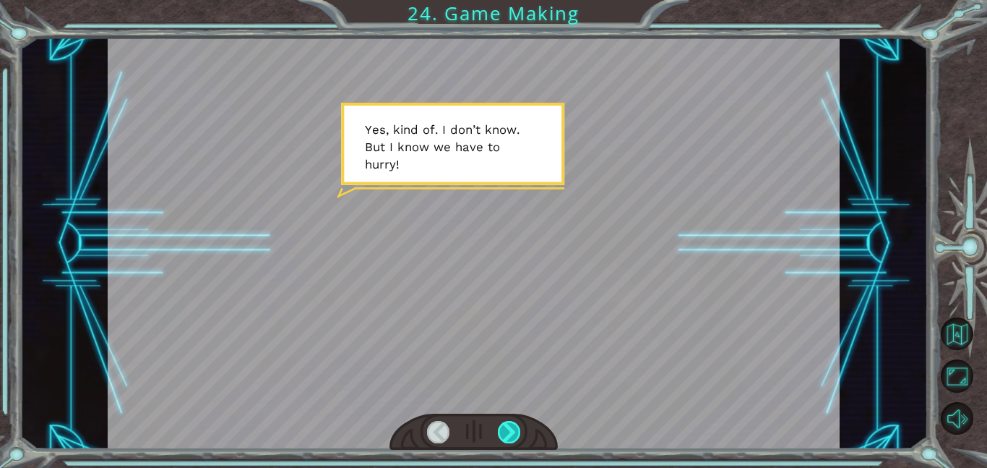
click at [504, 429] on div at bounding box center [509, 432] width 23 height 22
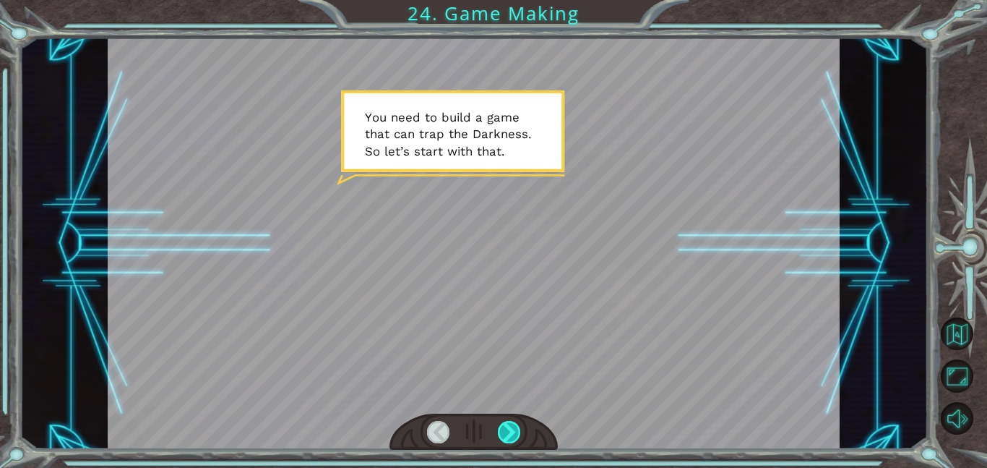
click at [504, 429] on div at bounding box center [509, 432] width 23 height 22
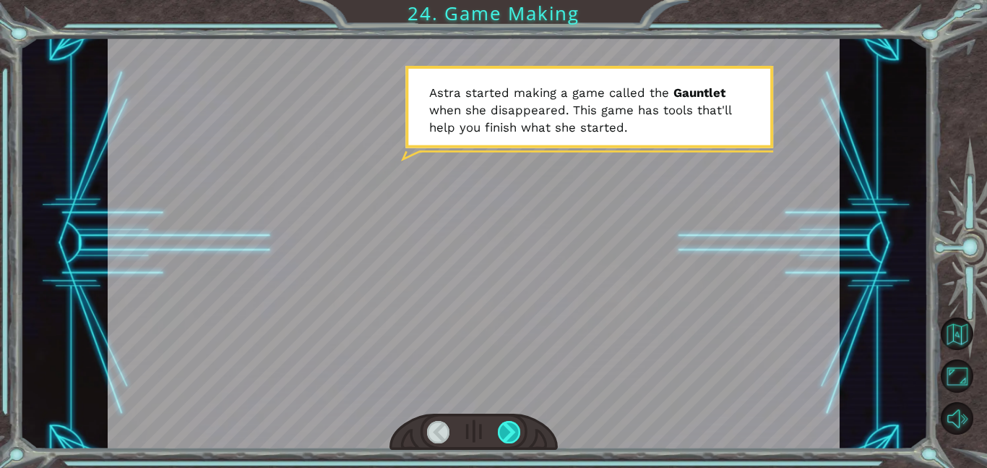
click at [504, 429] on div at bounding box center [509, 432] width 23 height 22
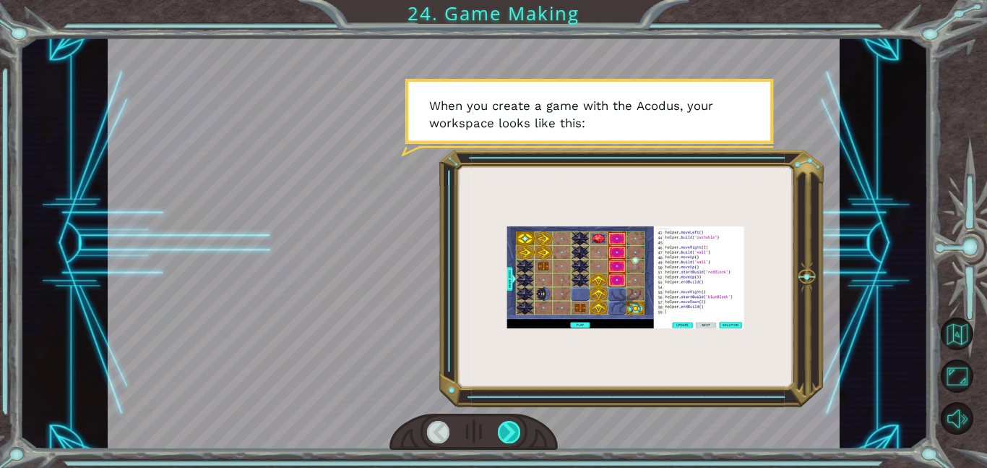
click at [504, 429] on div at bounding box center [509, 432] width 23 height 22
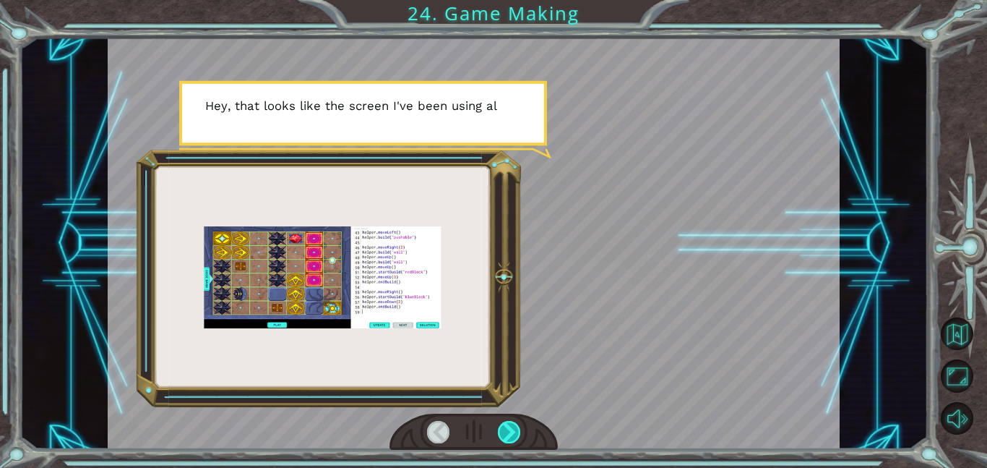
click at [504, 429] on div at bounding box center [509, 432] width 23 height 22
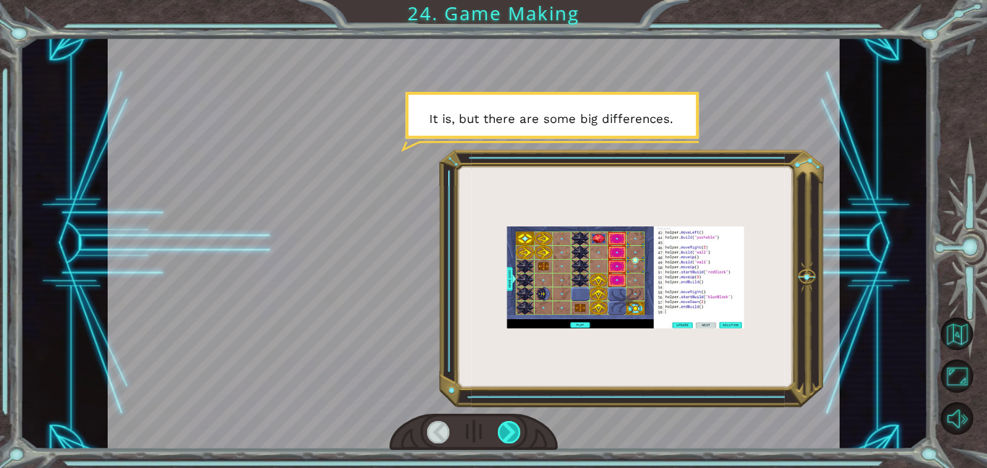
click at [504, 429] on div at bounding box center [509, 432] width 23 height 22
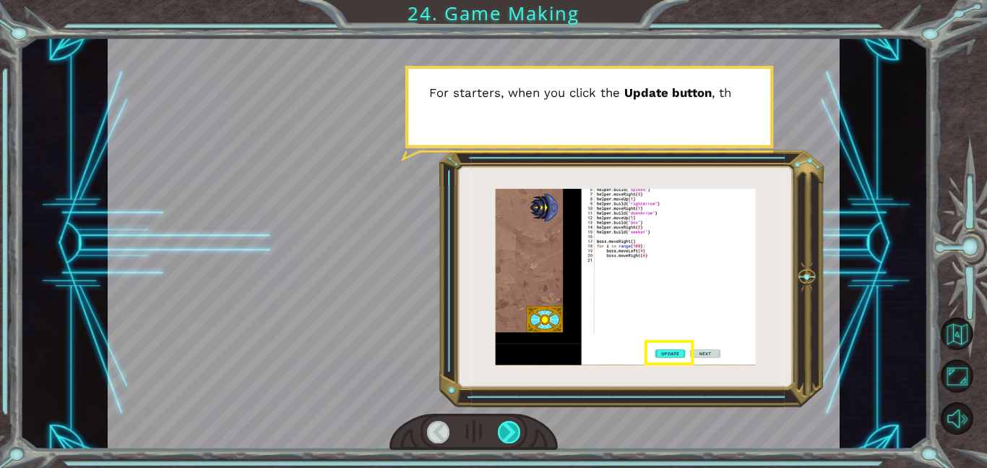
click at [504, 429] on div at bounding box center [509, 432] width 23 height 22
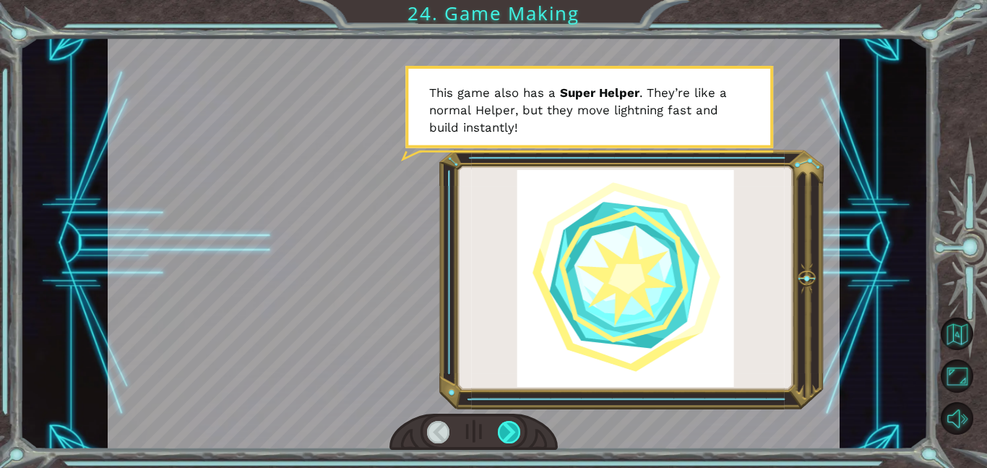
click at [504, 429] on div at bounding box center [509, 432] width 23 height 22
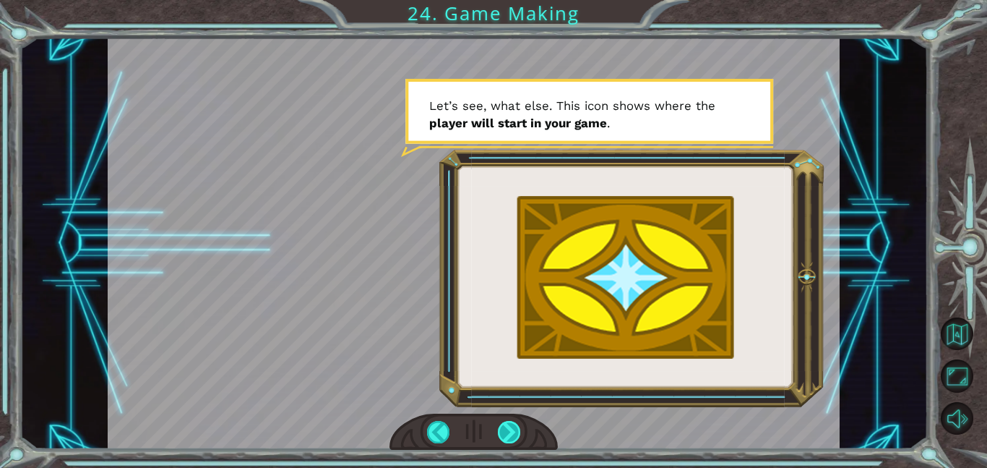
click at [507, 429] on div at bounding box center [509, 432] width 23 height 22
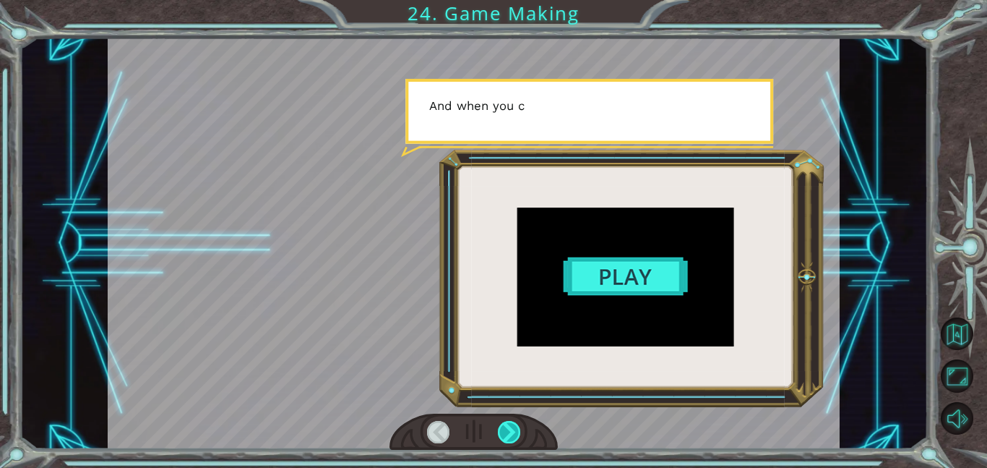
click at [507, 429] on div at bounding box center [509, 432] width 23 height 22
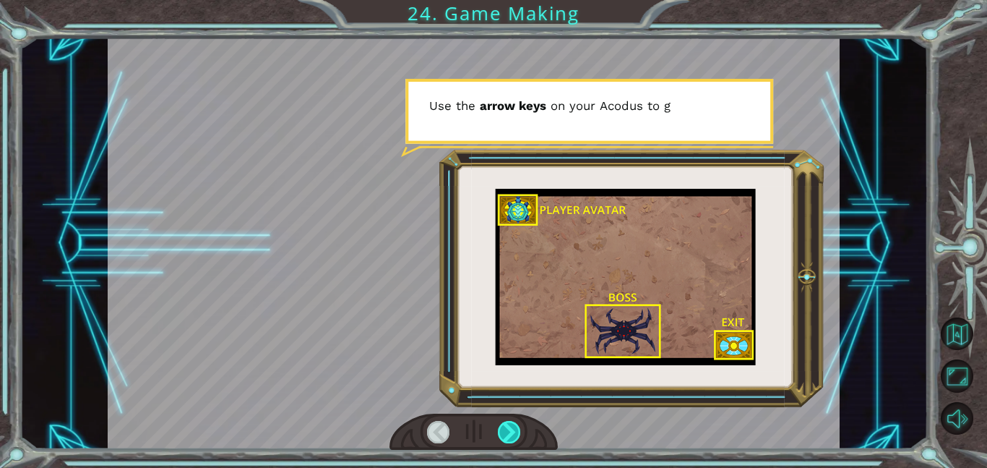
click at [507, 430] on div at bounding box center [509, 432] width 23 height 22
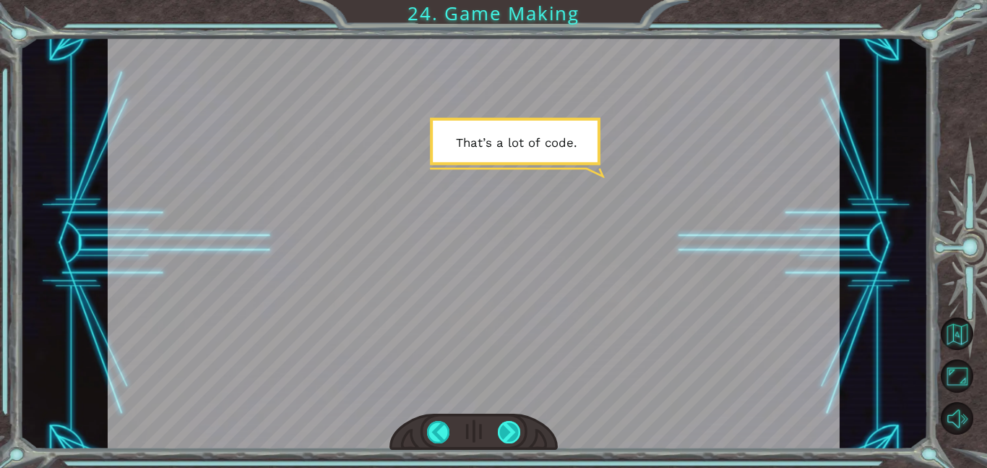
click at [507, 430] on div at bounding box center [509, 432] width 23 height 22
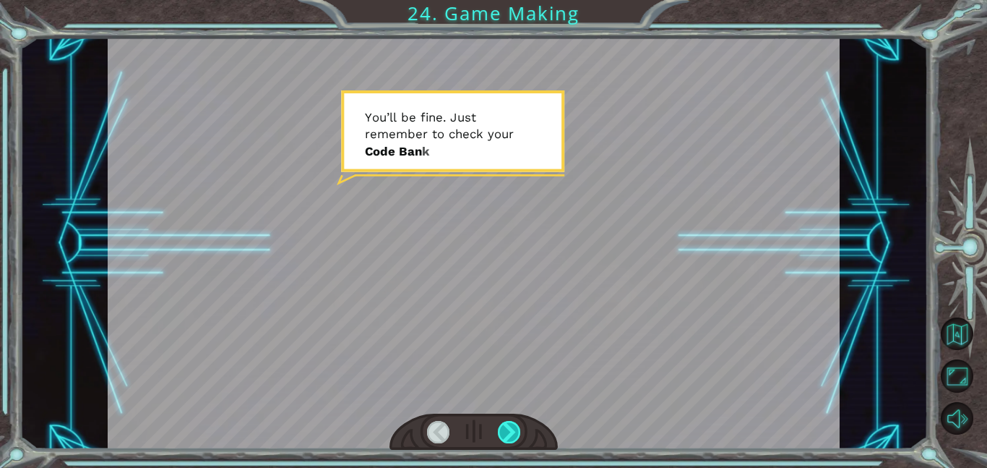
click at [507, 430] on div at bounding box center [509, 432] width 23 height 22
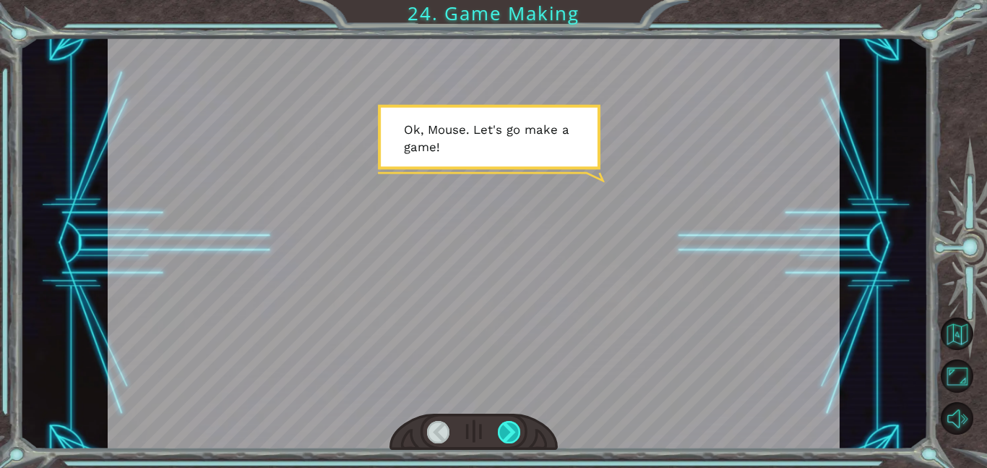
click at [507, 430] on div at bounding box center [509, 432] width 23 height 22
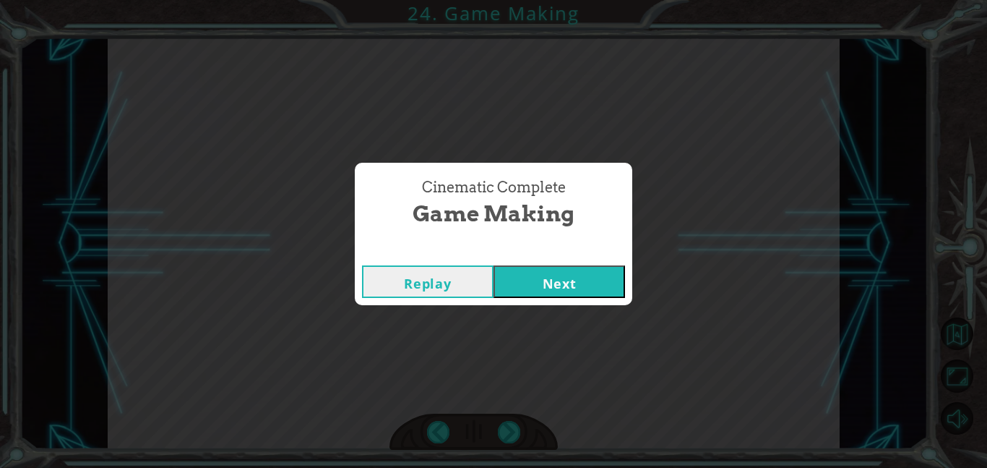
click at [553, 273] on button "Next" at bounding box center [560, 281] width 132 height 33
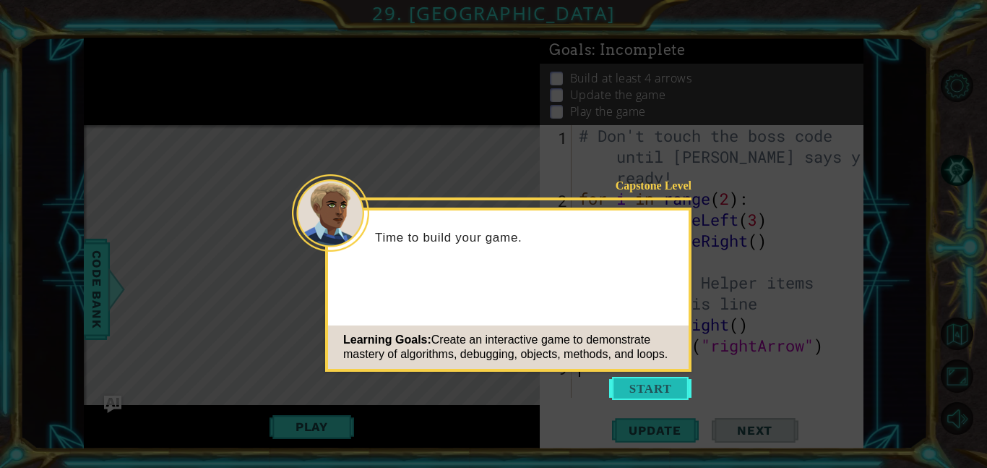
click at [656, 392] on button "Start" at bounding box center [650, 387] width 82 height 23
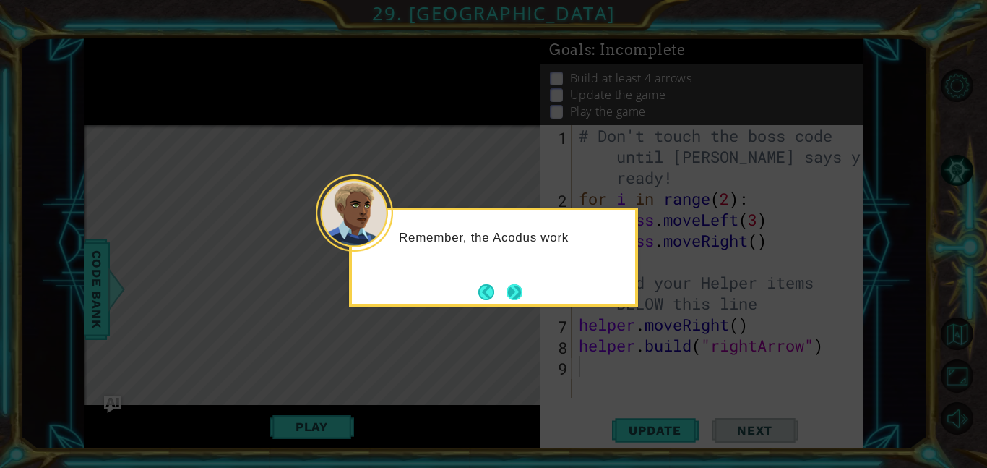
click at [512, 288] on button "Next" at bounding box center [514, 292] width 19 height 19
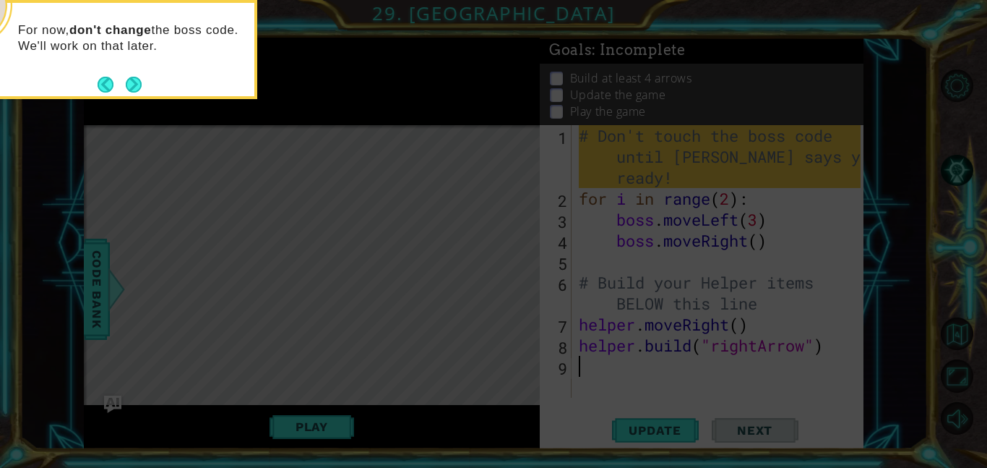
click at [145, 82] on div "For now, don't change the boss code. We'll work on that later." at bounding box center [112, 49] width 289 height 99
click at [142, 82] on div "For now, don't change the boss code. We'll work on that later." at bounding box center [112, 49] width 289 height 99
click at [127, 88] on button "Next" at bounding box center [133, 84] width 17 height 17
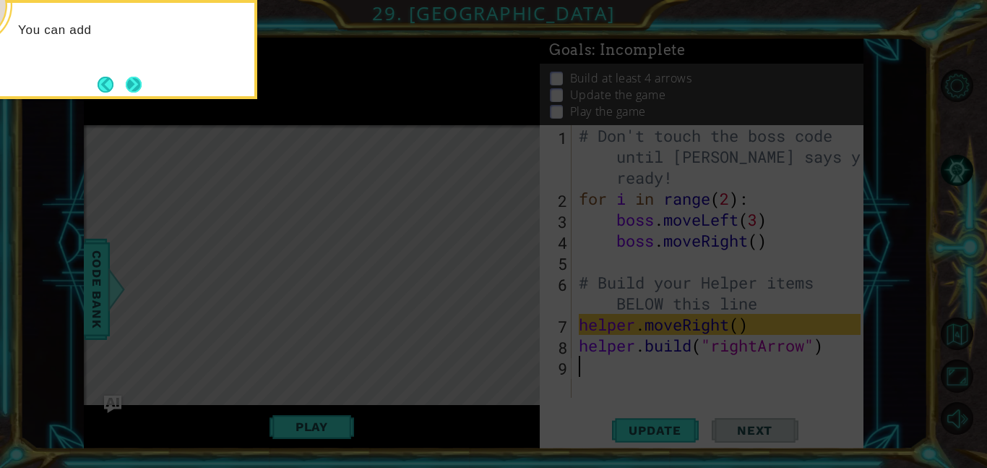
click at [132, 89] on button "Next" at bounding box center [133, 84] width 23 height 23
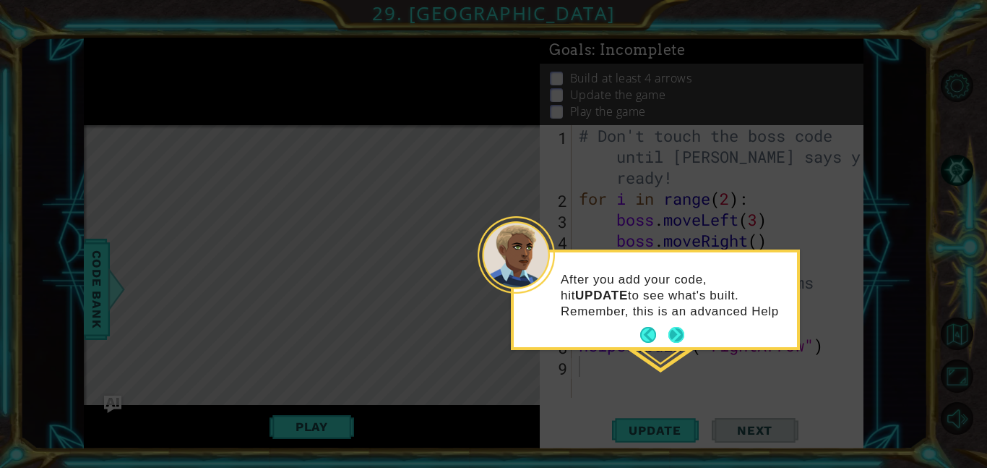
click at [680, 335] on button "Next" at bounding box center [677, 335] width 20 height 20
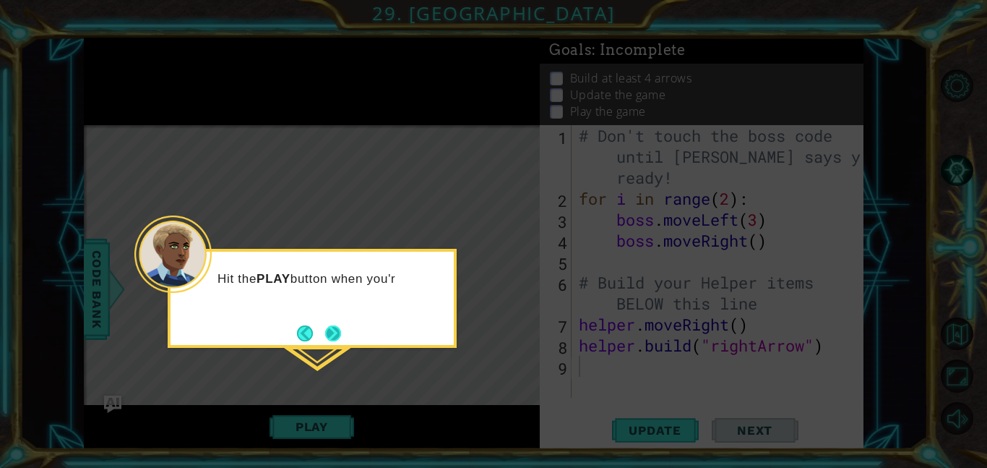
click at [338, 327] on button "Next" at bounding box center [333, 333] width 18 height 18
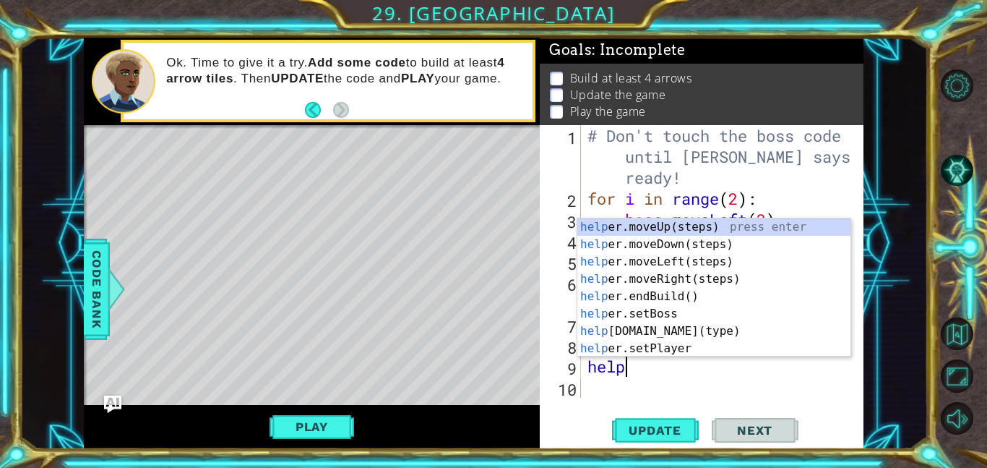
scroll to position [0, 1]
type textarea "helper"
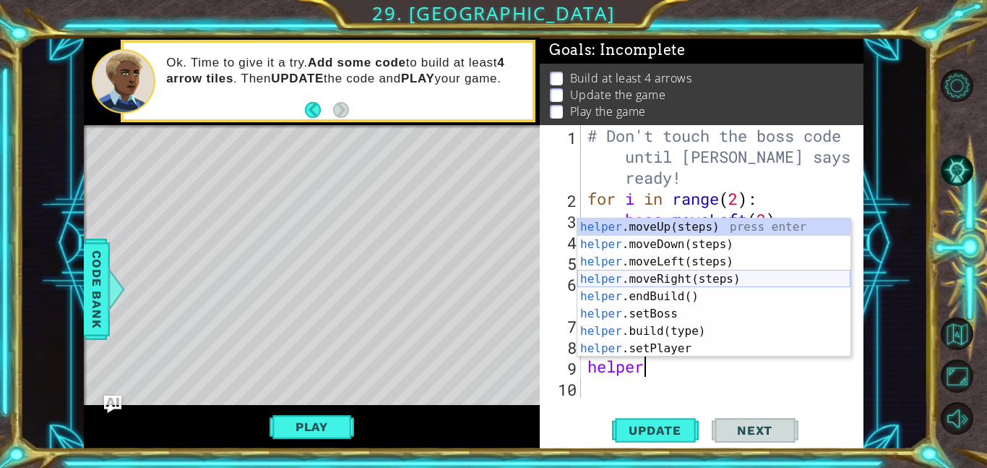
click at [723, 277] on div "helper .moveUp(steps) press enter helper .moveDown(steps) press enter helper .m…" at bounding box center [713, 304] width 273 height 173
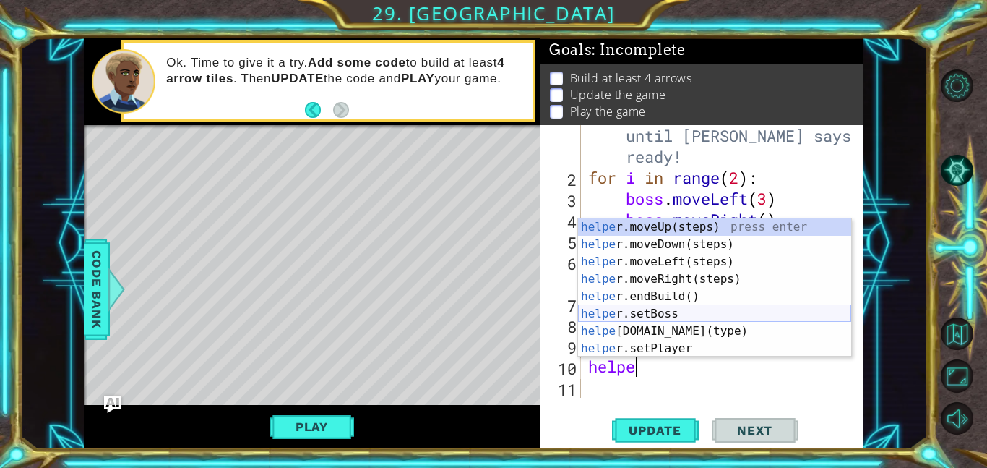
type textarea "helper"
click at [684, 295] on div "helper .moveUp(steps) press enter helper .moveDown(steps) press enter helper .m…" at bounding box center [714, 304] width 273 height 173
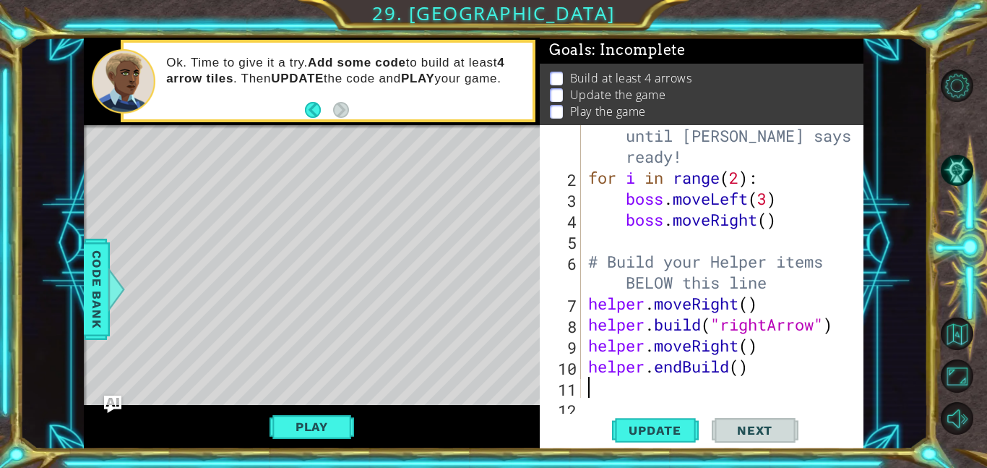
scroll to position [42, 0]
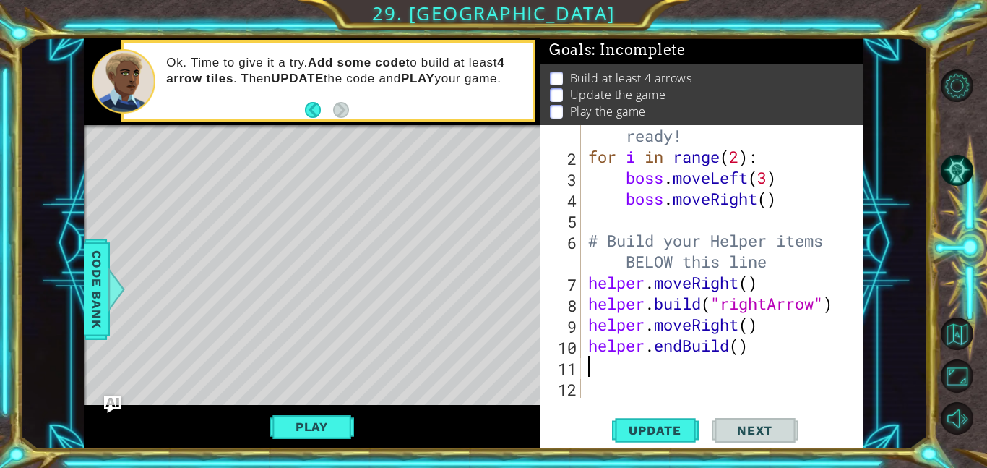
click at [726, 348] on div "# Don't touch the boss code until [PERSON_NAME] says you're ready! for i in ran…" at bounding box center [726, 261] width 283 height 356
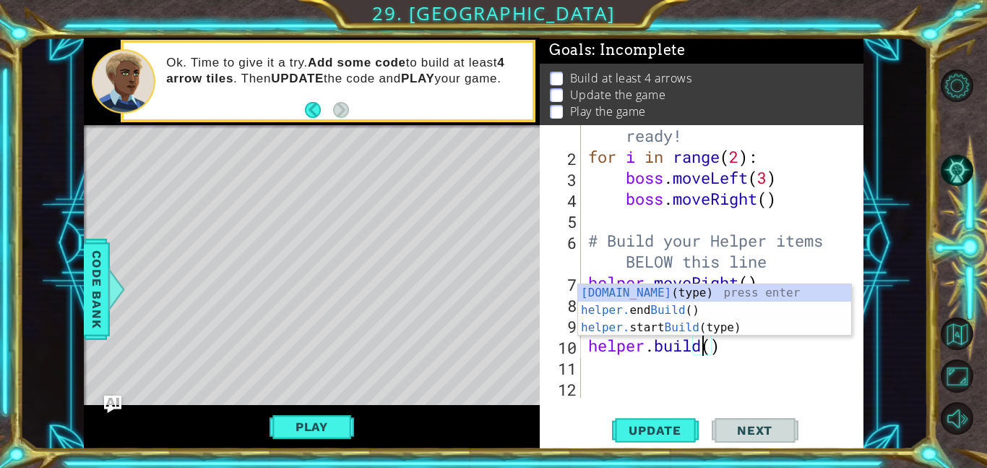
scroll to position [0, 5]
click at [715, 348] on div "# Don't touch the boss code until [PERSON_NAME] says you're ready! for i in ran…" at bounding box center [726, 261] width 283 height 356
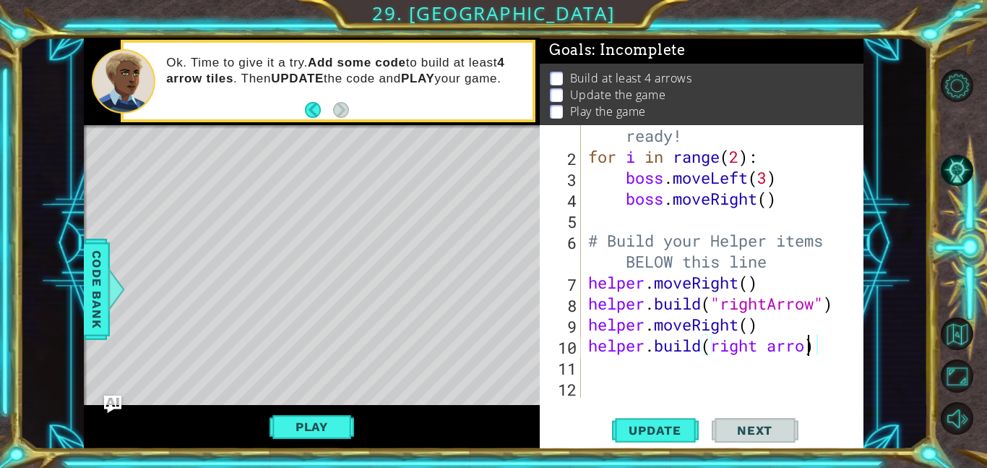
type textarea "[DOMAIN_NAME](right arrow)"
click at [670, 373] on div "# Don't touch the boss code until [PERSON_NAME] says you're ready! for i in ran…" at bounding box center [726, 261] width 283 height 356
click at [317, 431] on button "Play" at bounding box center [312, 426] width 85 height 27
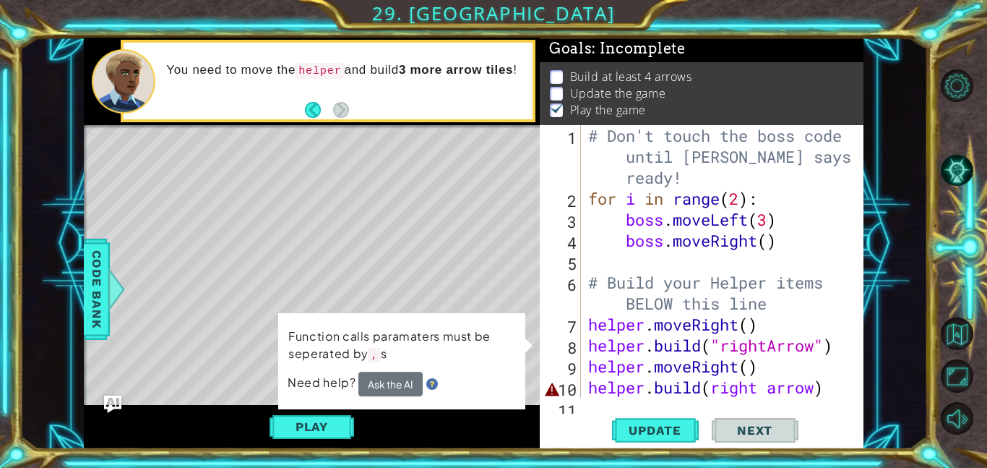
click at [829, 392] on div "# Don't touch the boss code until [PERSON_NAME] says you're ready! for i in ran…" at bounding box center [726, 303] width 283 height 356
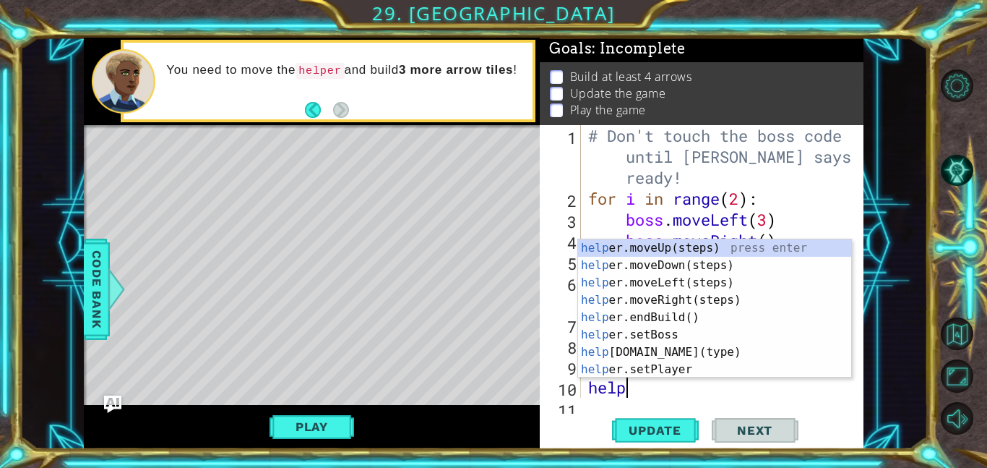
type textarea "h"
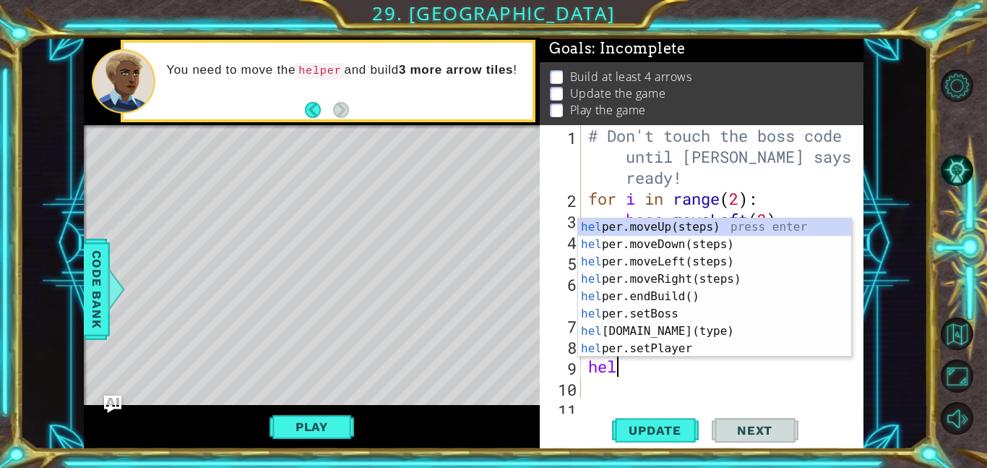
type textarea "h"
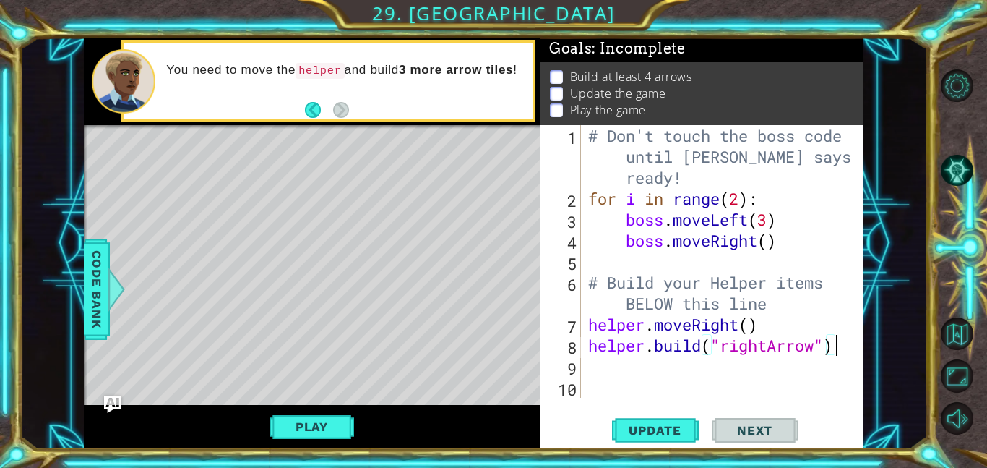
click at [784, 311] on div "# Don't touch the boss code until [PERSON_NAME] says you're ready! for i in ran…" at bounding box center [726, 303] width 283 height 356
type textarea "# Build your Helper items BELOW this line"
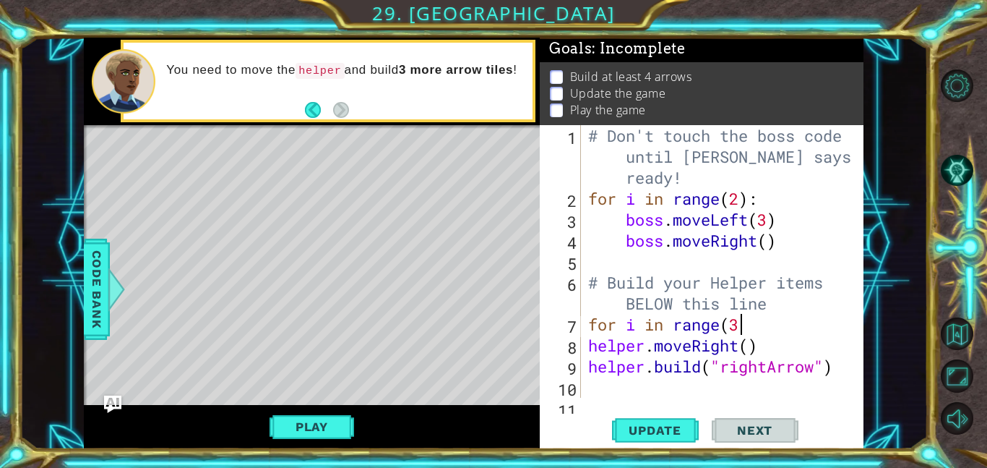
scroll to position [0, 7]
click at [687, 430] on span "Update" at bounding box center [655, 430] width 82 height 14
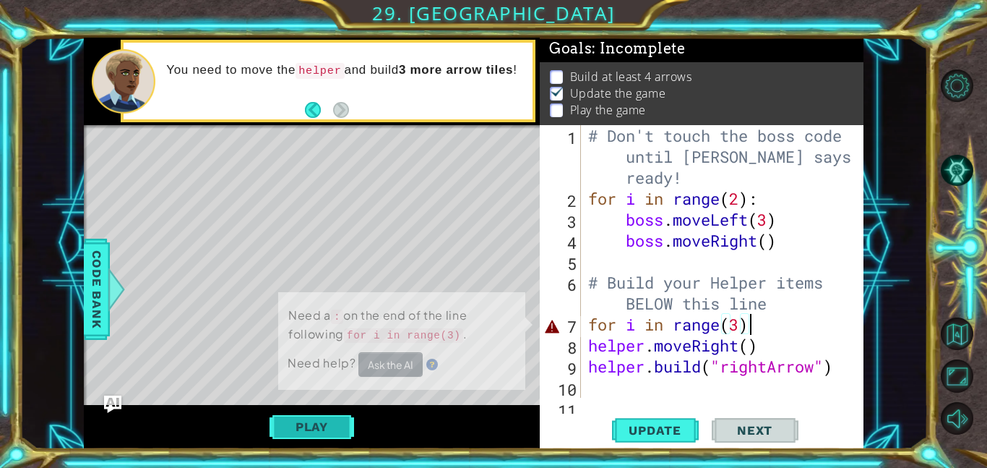
click at [277, 416] on button "Play" at bounding box center [312, 426] width 85 height 27
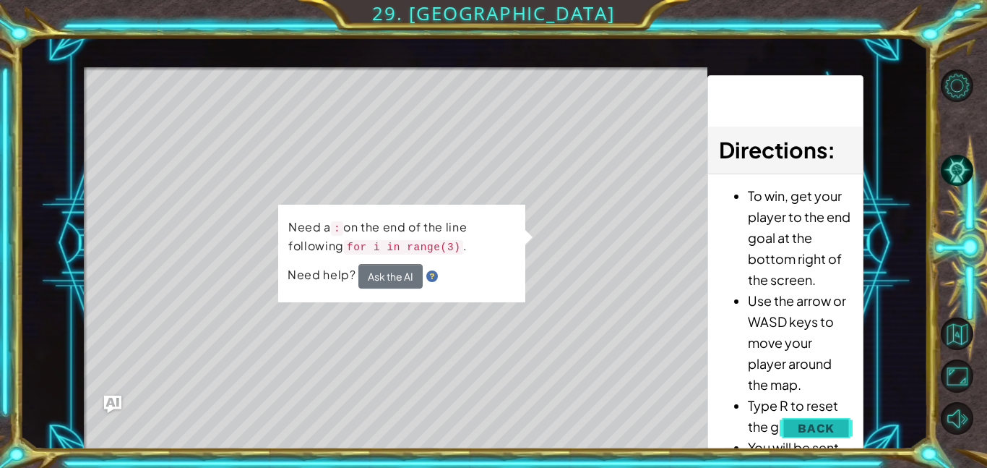
click at [830, 429] on span "Back" at bounding box center [816, 428] width 37 height 14
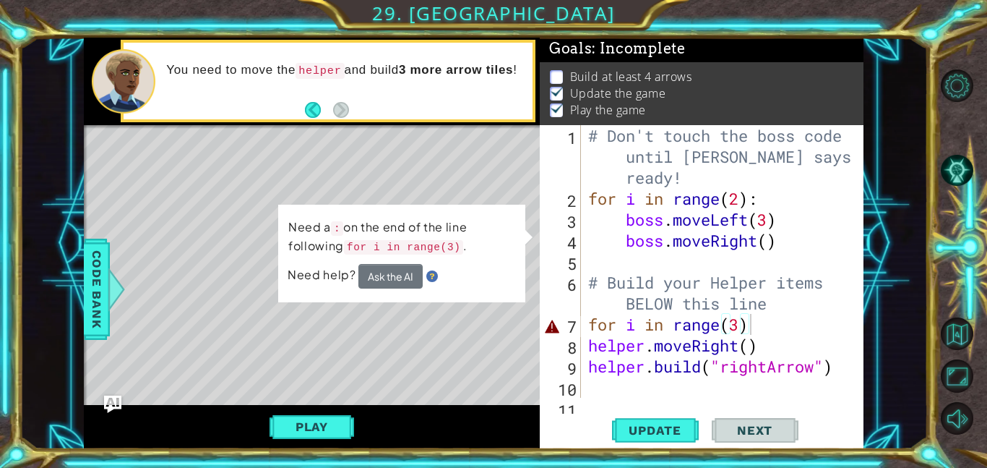
click at [407, 259] on td "Need a : on the end of the line following for i in range(3) ." at bounding box center [401, 241] width 229 height 50
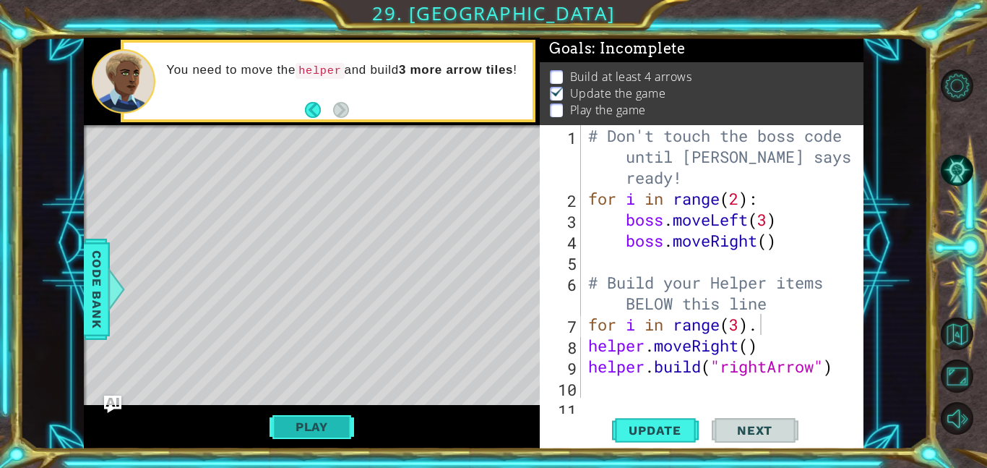
click at [327, 418] on button "Play" at bounding box center [312, 426] width 85 height 27
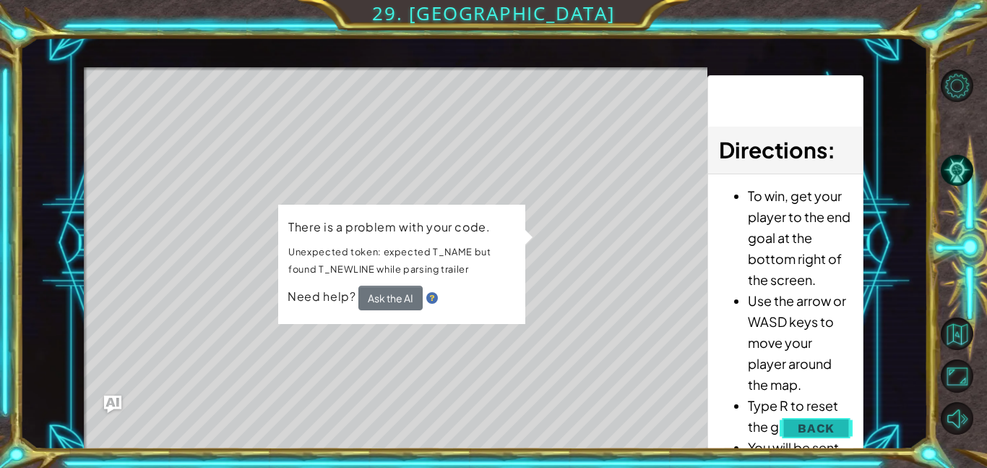
click at [806, 432] on span "Back" at bounding box center [816, 428] width 37 height 14
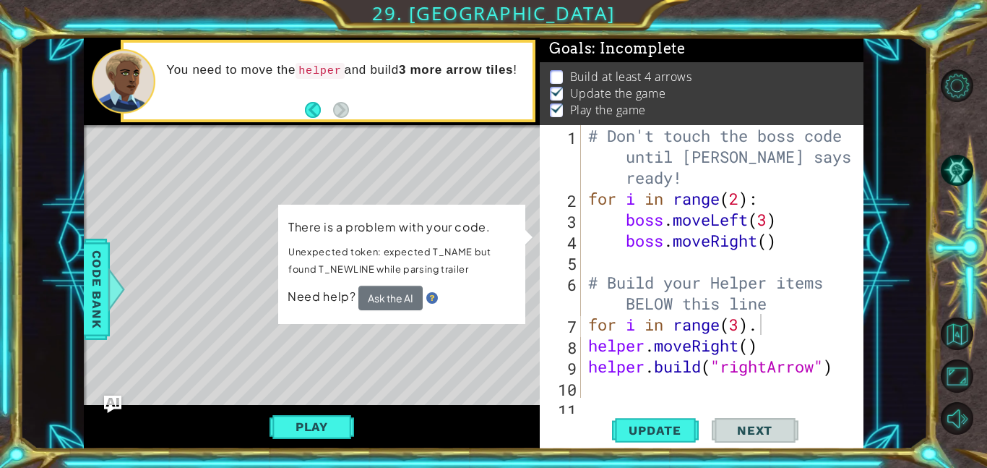
click at [742, 323] on div "# Don't touch the boss code until [PERSON_NAME] says you're ready! for i in ran…" at bounding box center [726, 303] width 283 height 356
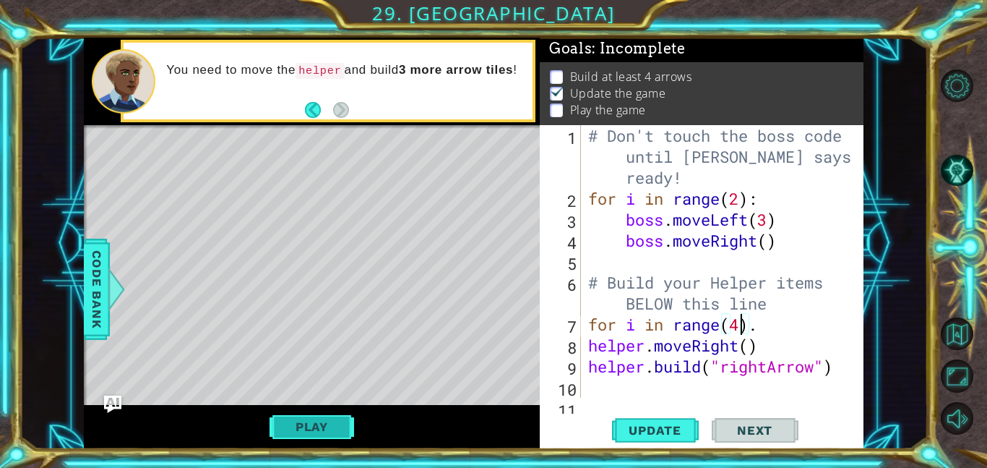
click at [336, 426] on button "Play" at bounding box center [312, 426] width 85 height 27
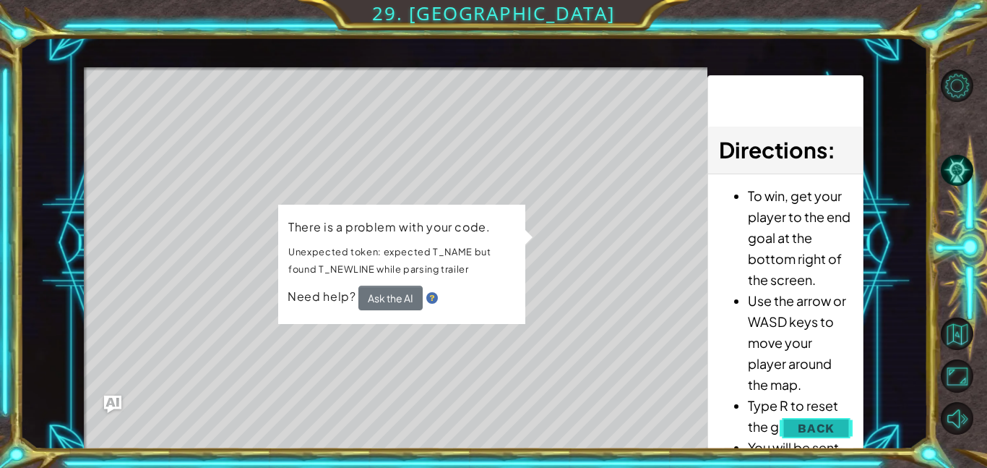
click at [835, 426] on button "Back" at bounding box center [816, 427] width 73 height 29
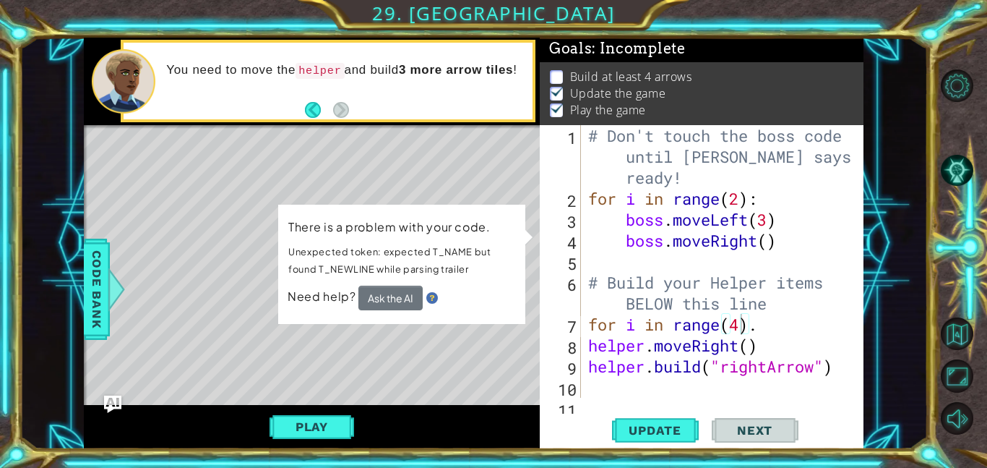
click at [765, 323] on div "# Don't touch the boss code until [PERSON_NAME] says you're ready! for i in ran…" at bounding box center [726, 303] width 283 height 356
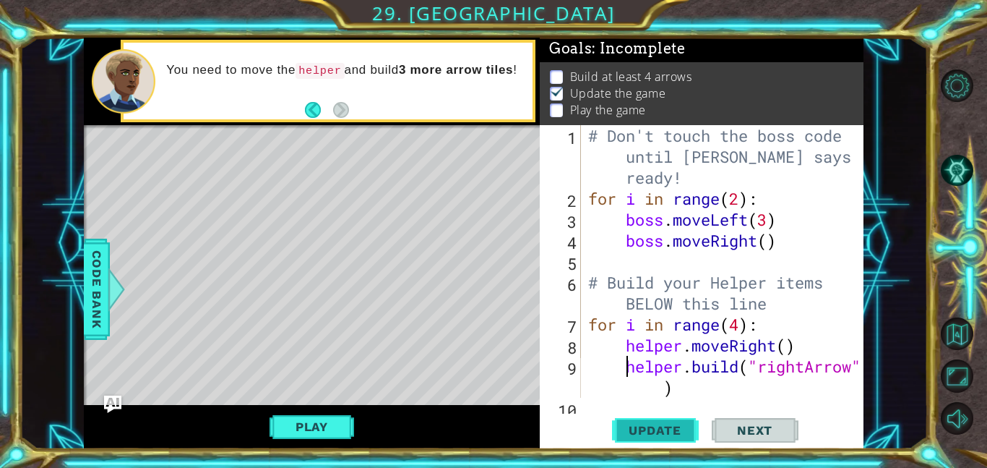
type textarea "[DOMAIN_NAME]("rightArrow")"
click at [646, 437] on button "Update" at bounding box center [655, 429] width 87 height 33
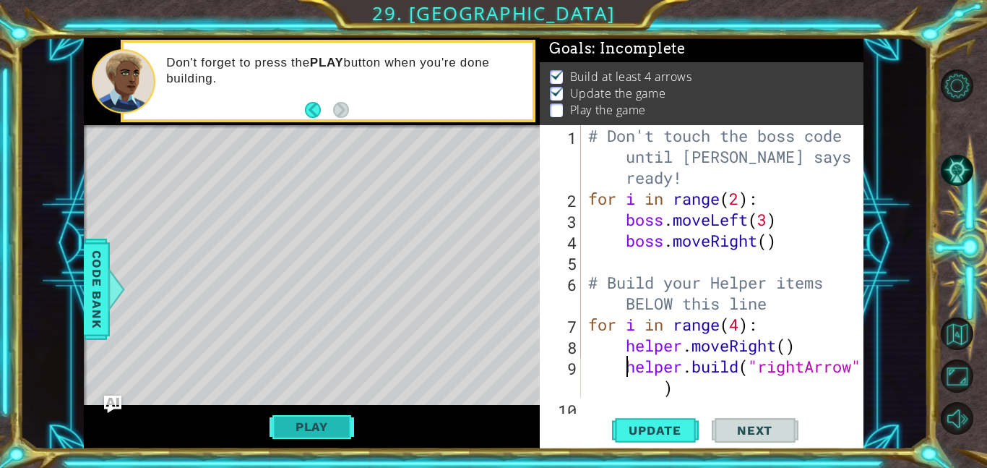
click at [322, 434] on button "Play" at bounding box center [312, 426] width 85 height 27
click at [745, 431] on span "Next" at bounding box center [755, 426] width 64 height 14
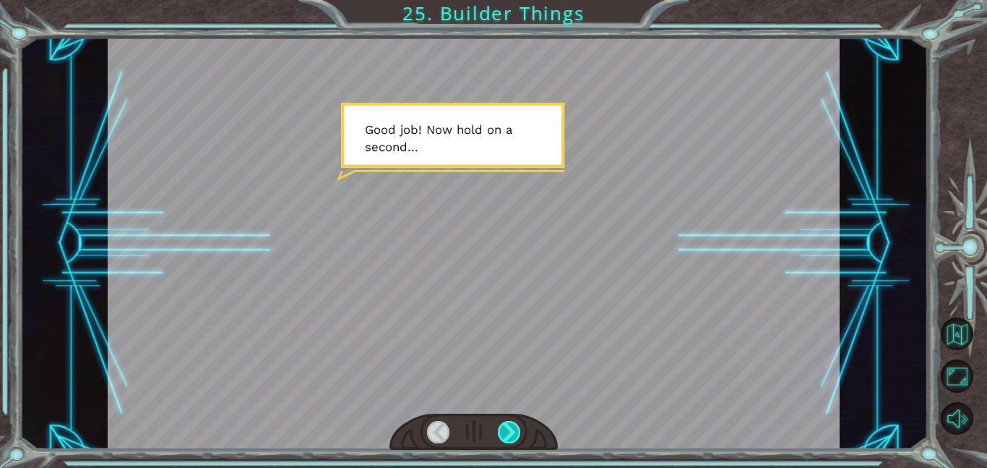
click at [511, 430] on div at bounding box center [509, 432] width 23 height 22
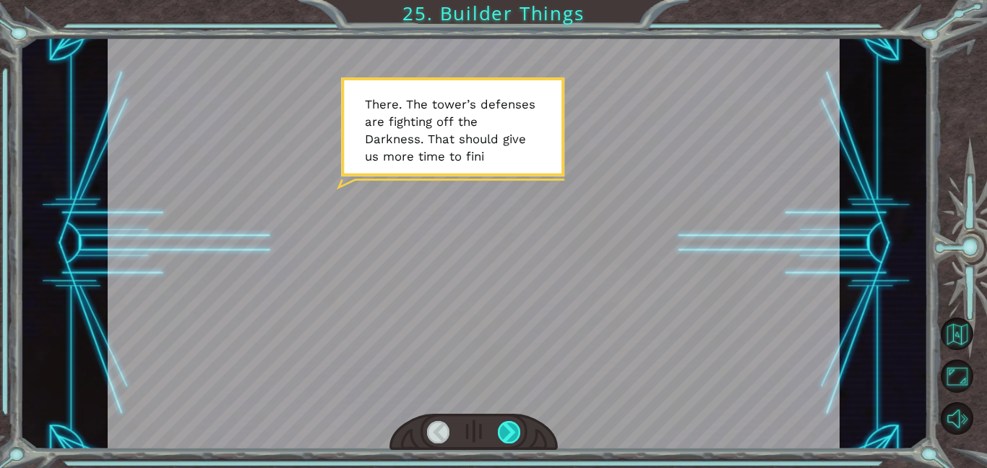
click at [510, 431] on div at bounding box center [509, 432] width 23 height 22
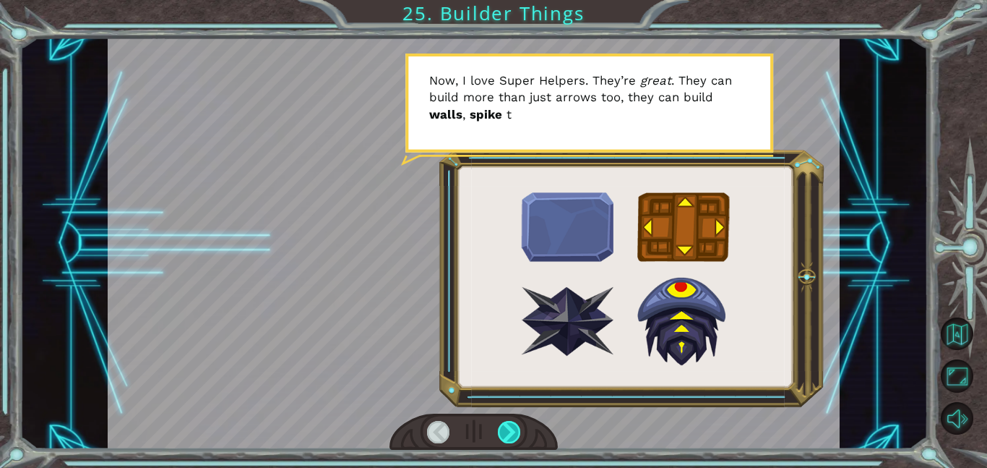
click at [511, 434] on div at bounding box center [509, 432] width 23 height 22
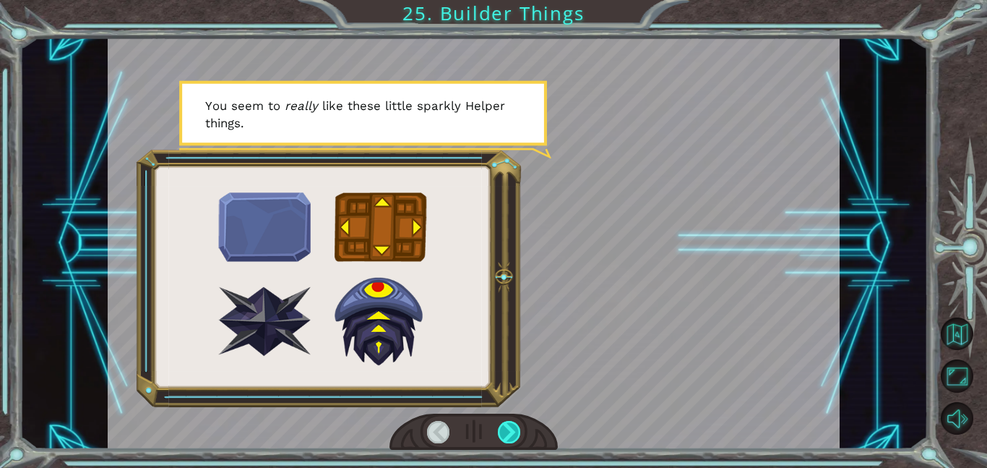
click at [511, 434] on div at bounding box center [509, 432] width 23 height 22
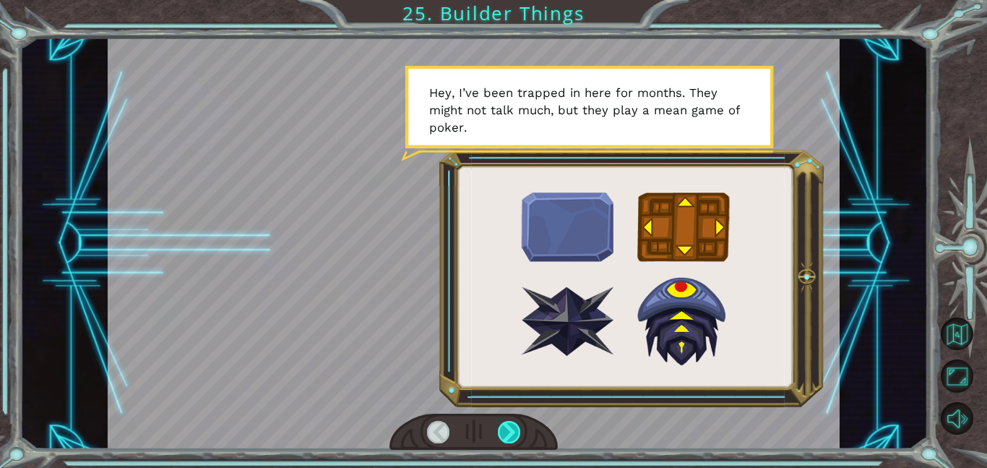
click at [517, 442] on div at bounding box center [509, 432] width 23 height 22
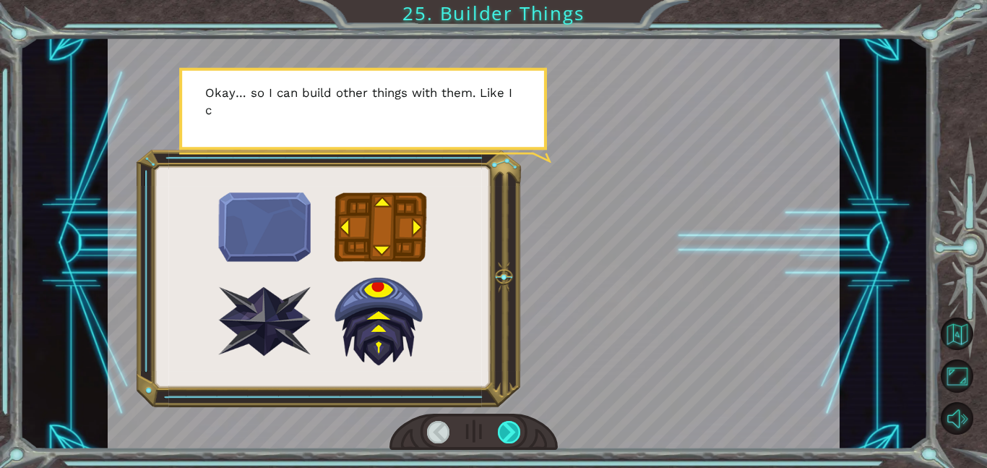
click at [517, 442] on div at bounding box center [509, 432] width 23 height 22
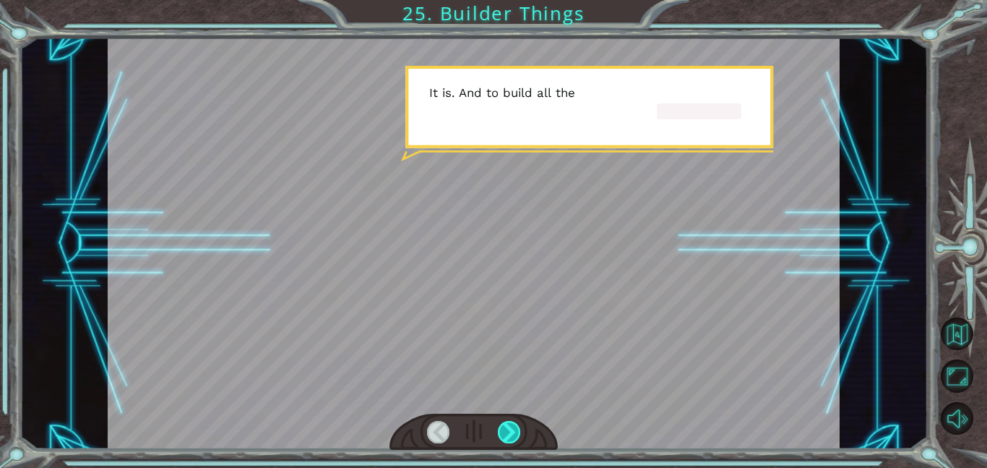
click at [517, 442] on div at bounding box center [509, 432] width 23 height 22
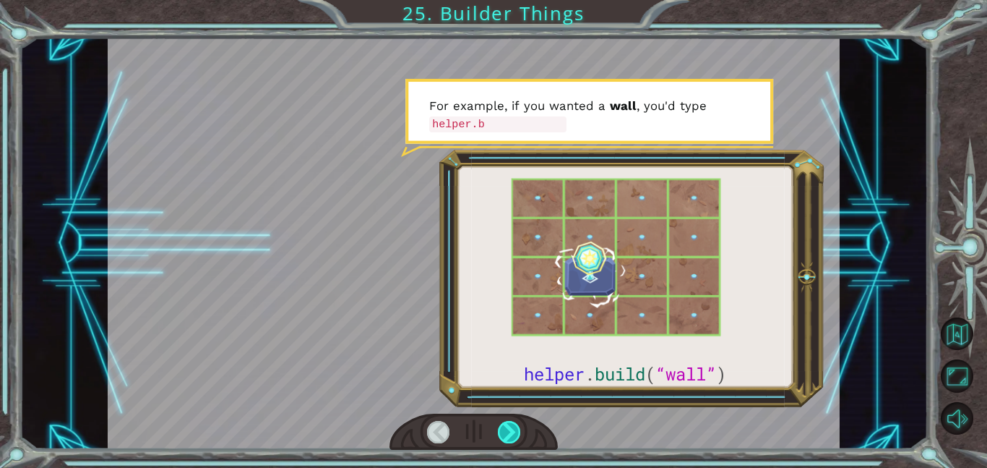
click at [513, 435] on div at bounding box center [509, 432] width 23 height 22
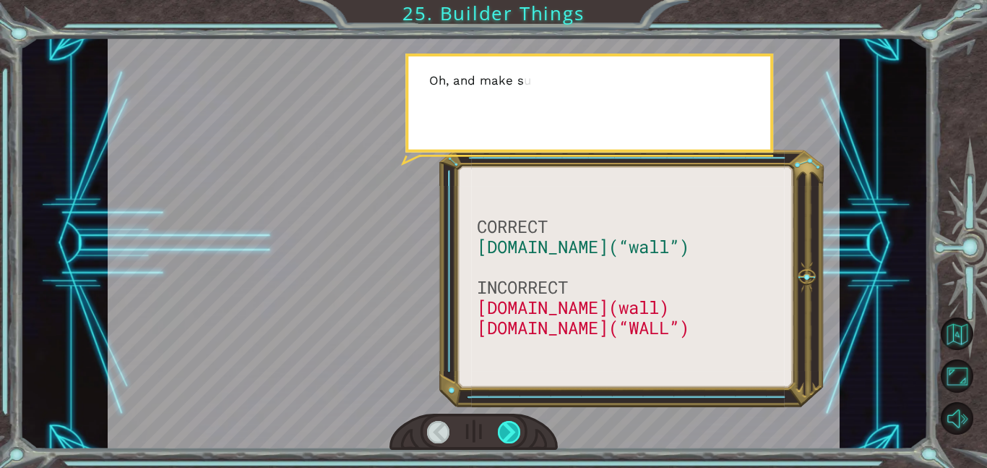
click at [512, 433] on div at bounding box center [509, 432] width 23 height 22
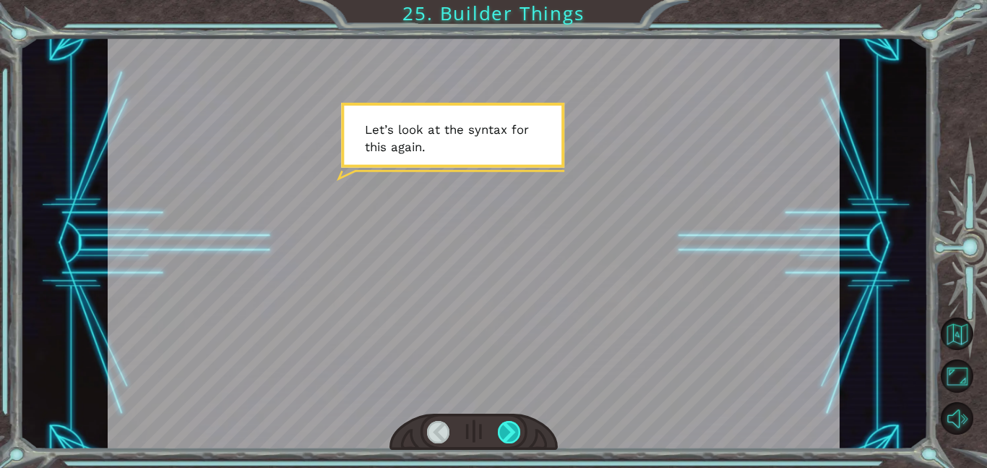
click at [511, 429] on div at bounding box center [509, 432] width 23 height 22
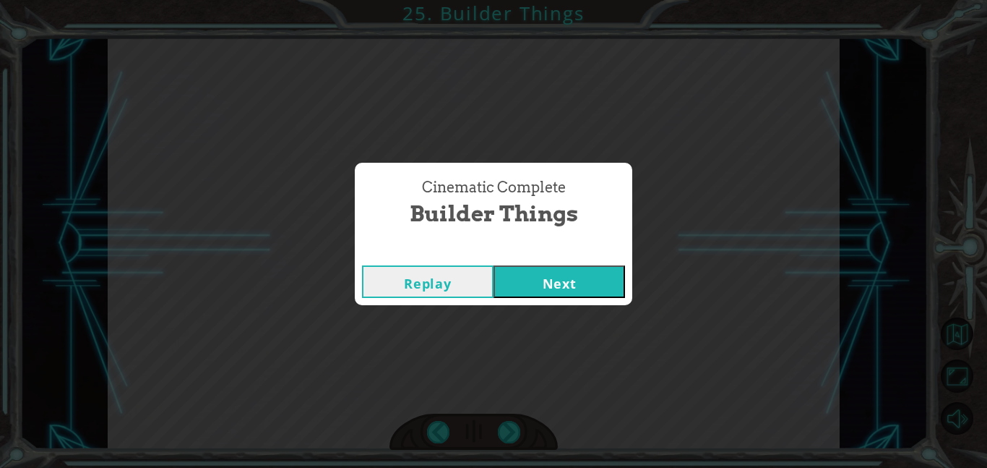
click at [572, 274] on button "Next" at bounding box center [560, 281] width 132 height 33
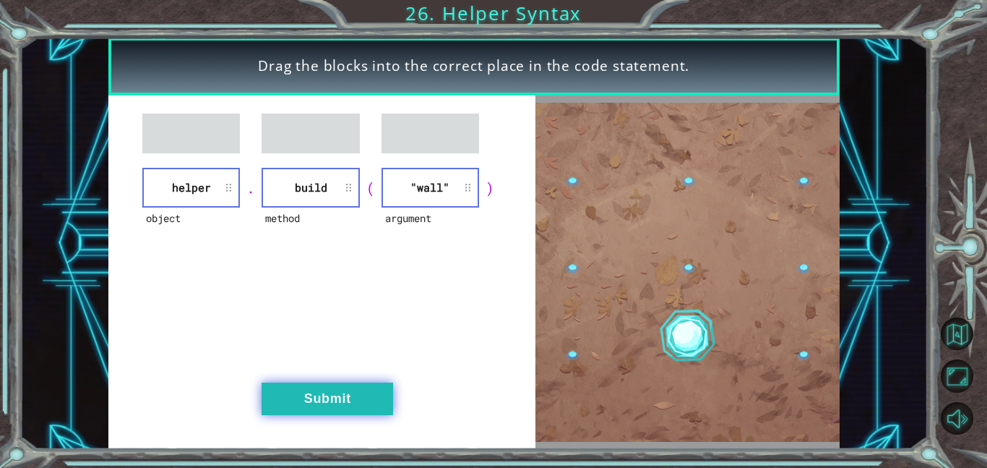
click at [352, 398] on button "Submit" at bounding box center [328, 398] width 132 height 33
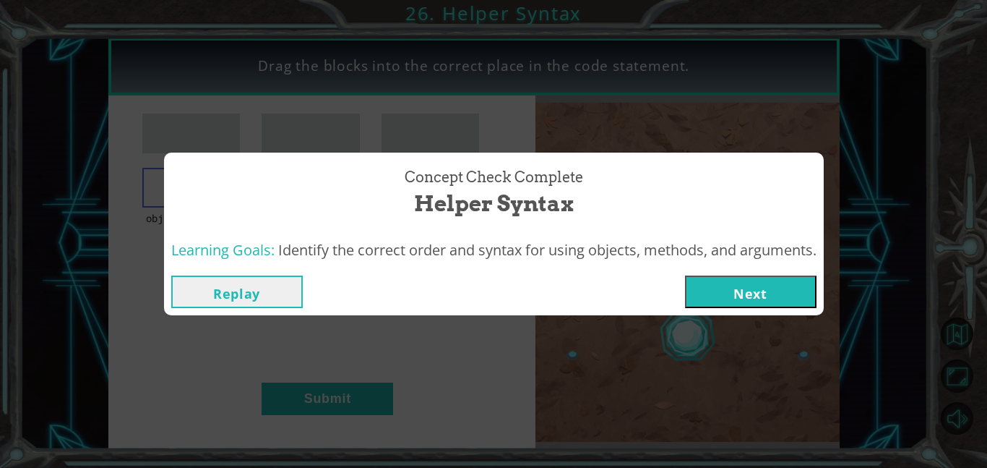
click at [750, 291] on button "Next" at bounding box center [751, 291] width 132 height 33
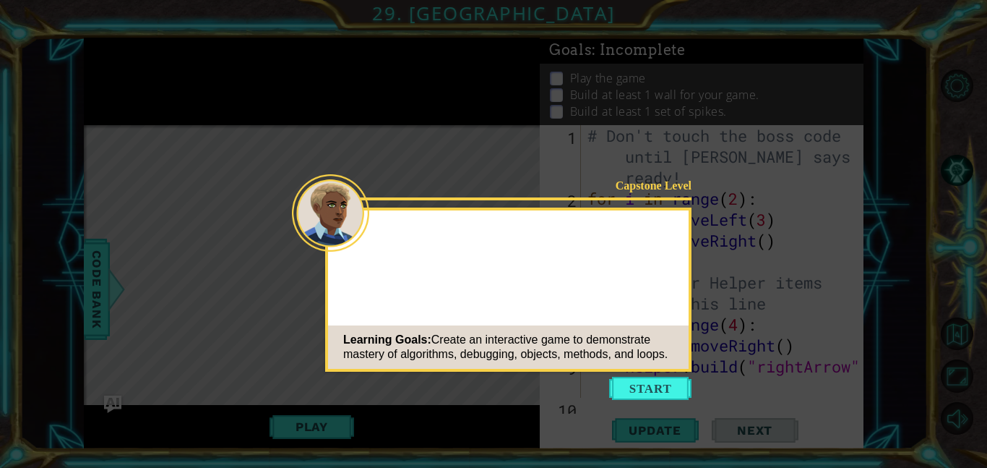
click at [649, 389] on button "Start" at bounding box center [650, 387] width 82 height 23
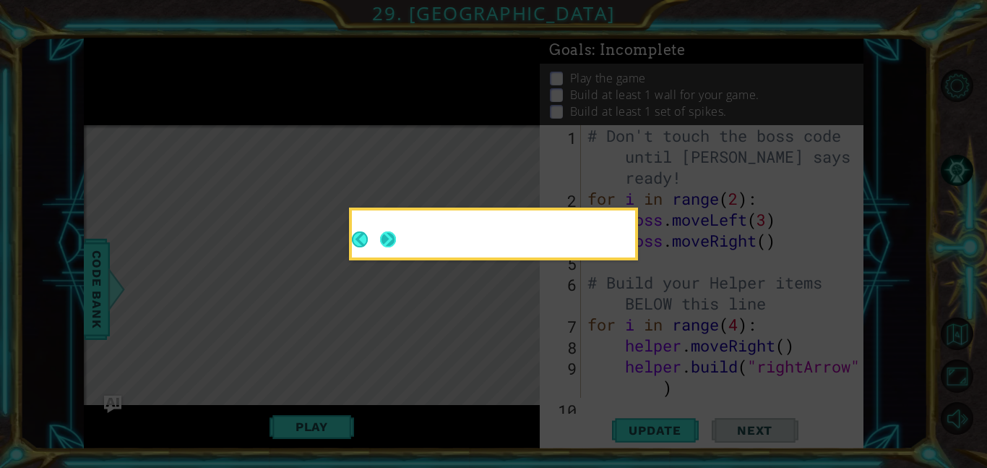
click at [392, 231] on button "Next" at bounding box center [388, 239] width 22 height 22
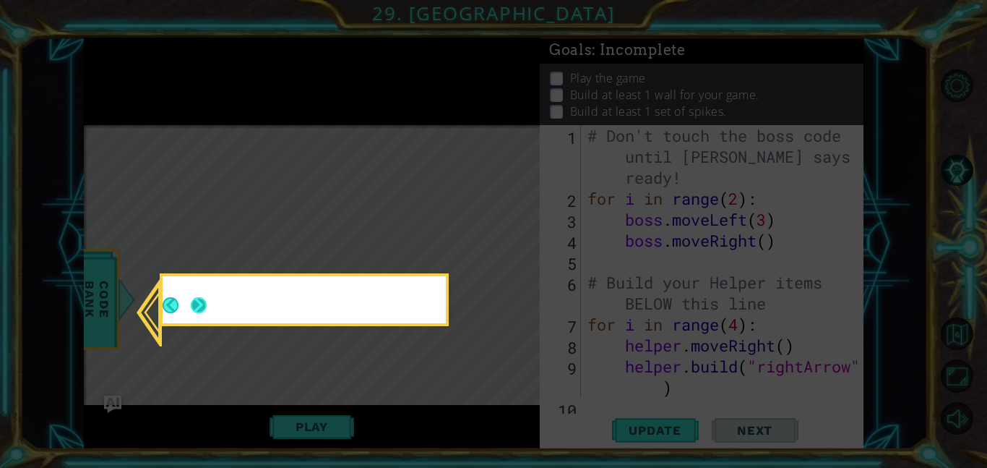
click at [198, 306] on button "Next" at bounding box center [199, 306] width 20 height 20
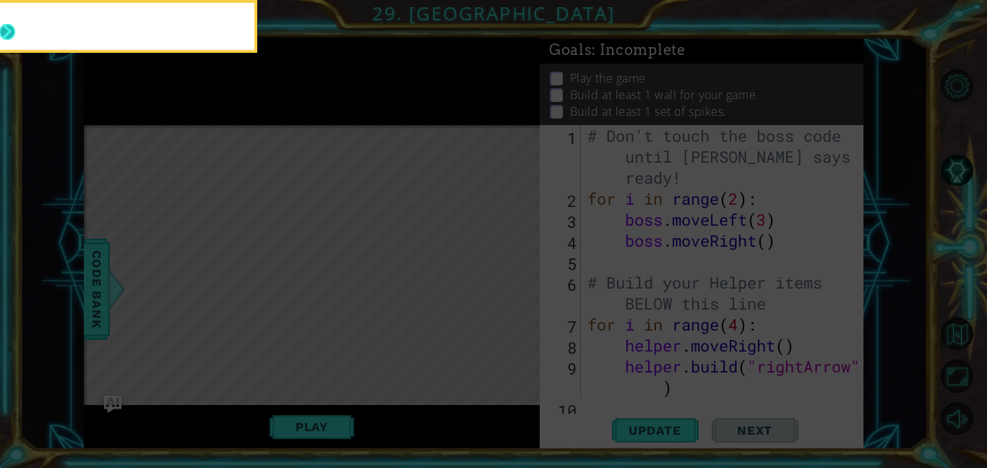
click at [5, 29] on button "Next" at bounding box center [7, 32] width 20 height 20
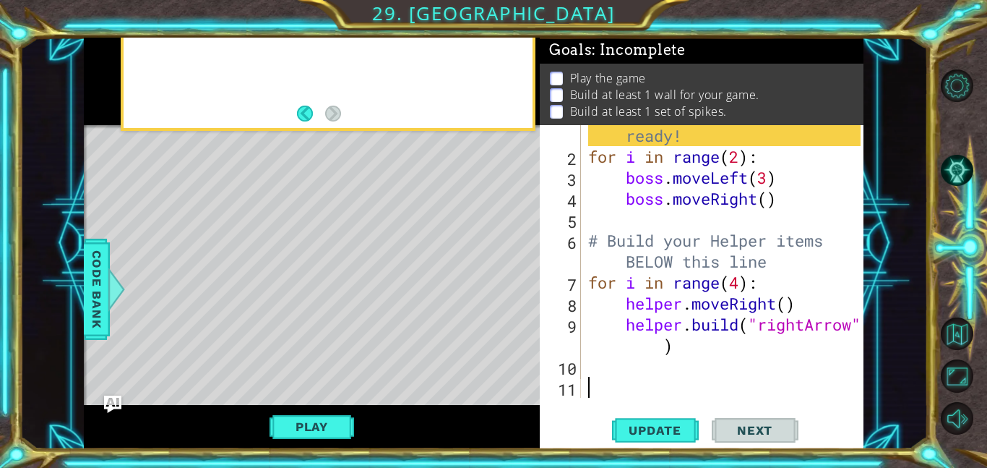
scroll to position [42, 0]
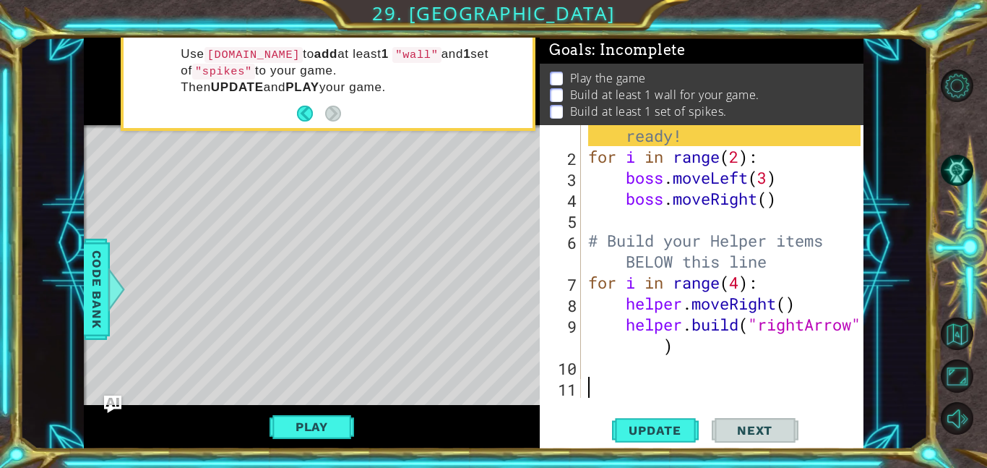
click at [621, 382] on div "# Don't touch the boss code until [PERSON_NAME] says you're ready! for i in ran…" at bounding box center [726, 261] width 283 height 356
click at [605, 353] on div "# Don't touch the boss code until [PERSON_NAME] says you're ready! for i in ran…" at bounding box center [726, 261] width 283 height 356
type textarea "[DOMAIN_NAME]("rightArrow")"
click at [606, 360] on div "# Don't touch the boss code until [PERSON_NAME] says you're ready! for i in ran…" at bounding box center [726, 261] width 283 height 356
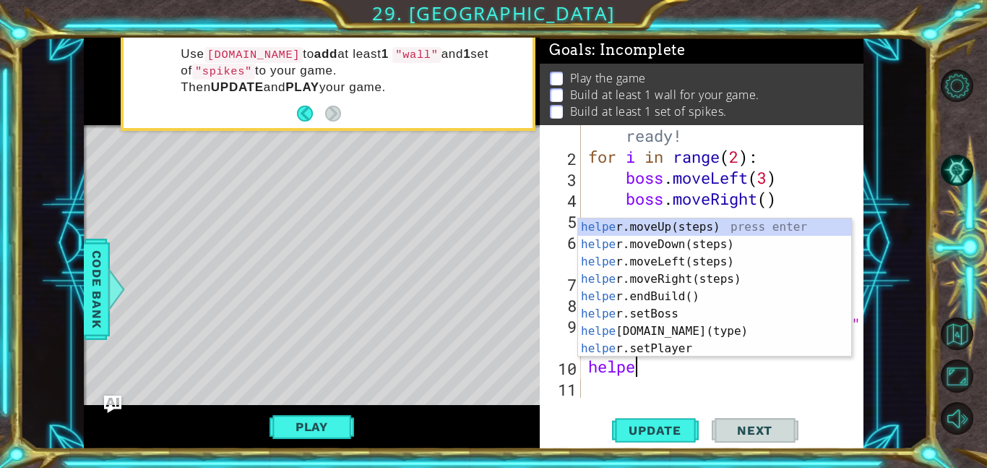
scroll to position [0, 1]
click at [668, 335] on div "helper .moveUp(steps) press enter helper .moveDown(steps) press enter helper .m…" at bounding box center [714, 304] width 273 height 173
type textarea "[DOMAIN_NAME]("wall")"
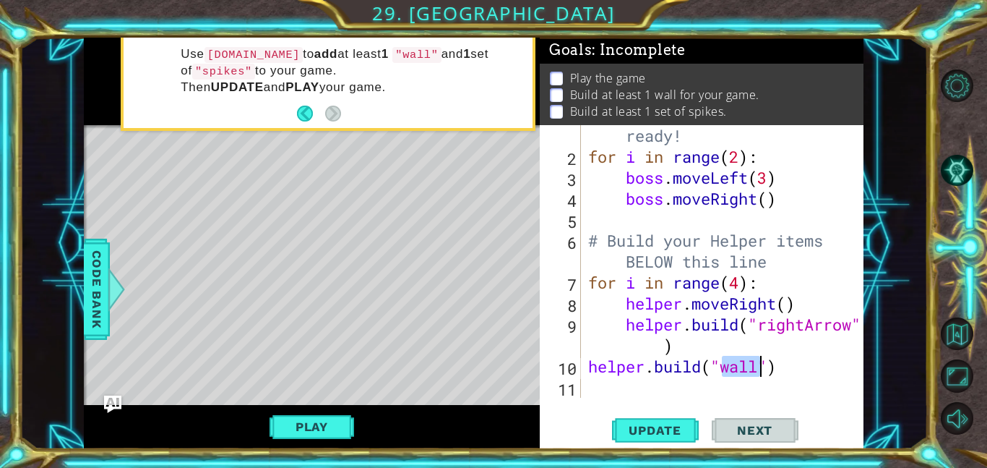
click at [645, 392] on div "# Don't touch the boss code until [PERSON_NAME] says you're ready! for i in ran…" at bounding box center [726, 261] width 283 height 356
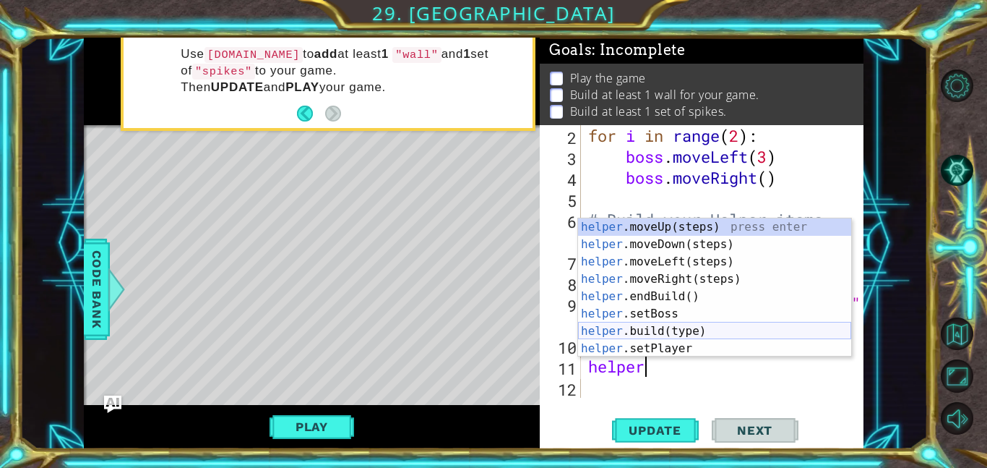
click at [661, 331] on div "helper .moveUp(steps) press enter helper .moveDown(steps) press enter helper .m…" at bounding box center [714, 304] width 273 height 173
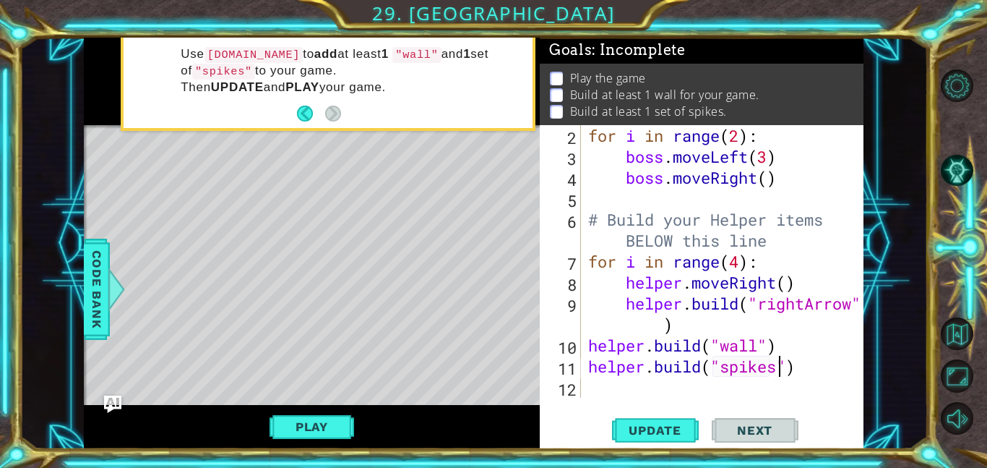
scroll to position [0, 9]
type textarea "[DOMAIN_NAME]("spikes")"
click at [666, 431] on span "Update" at bounding box center [655, 430] width 82 height 14
click at [306, 423] on button "Play" at bounding box center [312, 426] width 85 height 27
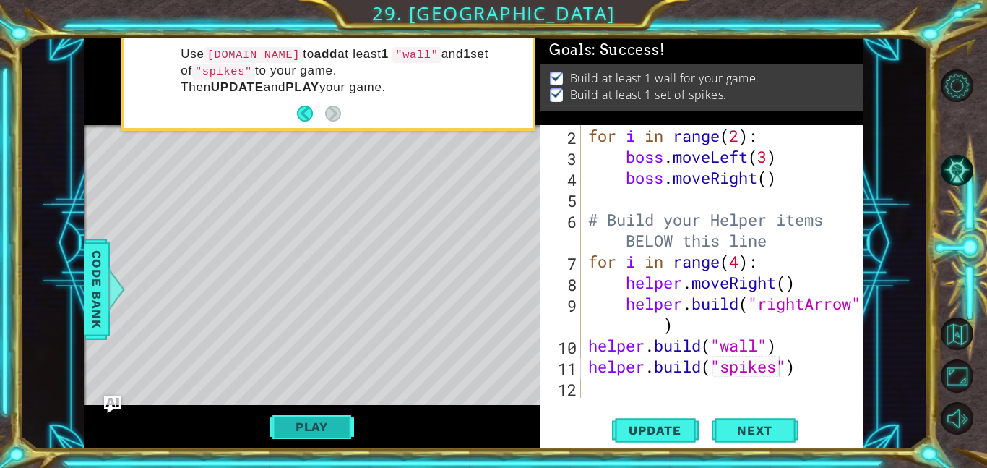
scroll to position [0, 0]
click at [751, 434] on span "Next" at bounding box center [755, 433] width 64 height 14
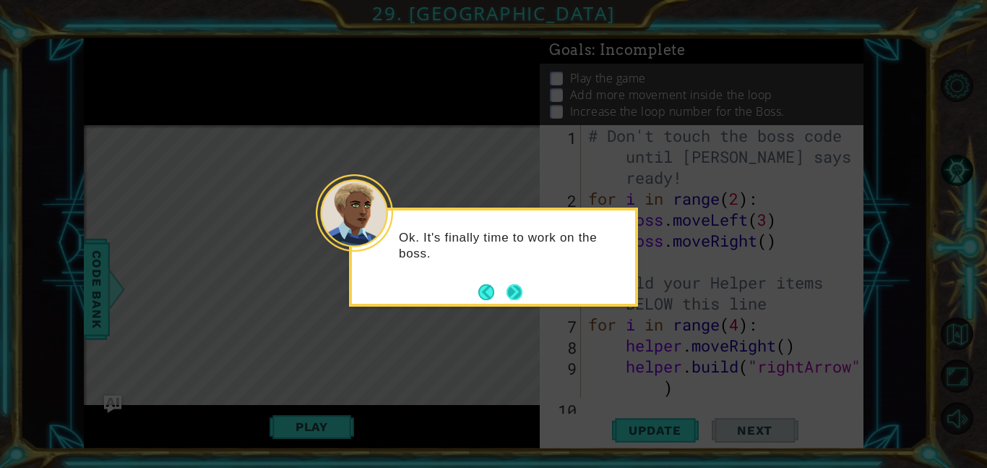
click at [522, 281] on button "Next" at bounding box center [515, 291] width 22 height 22
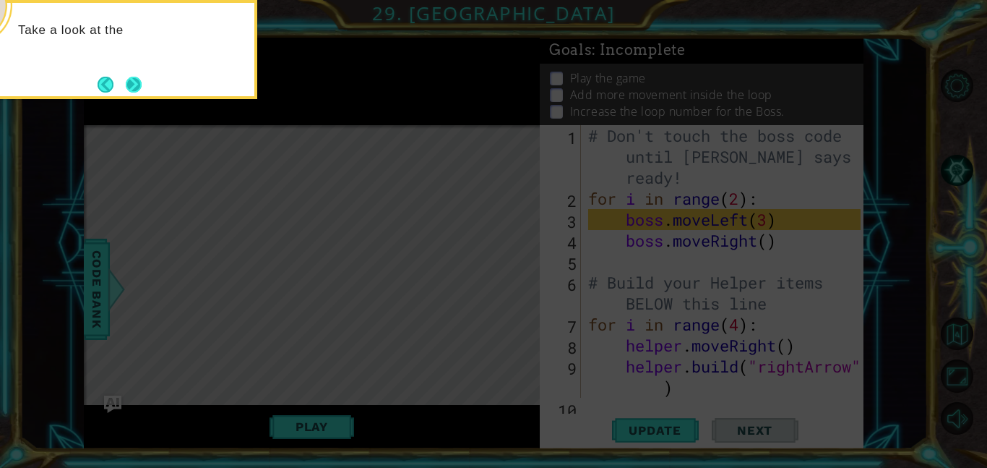
click at [134, 88] on button "Next" at bounding box center [134, 84] width 17 height 17
